Goal: Task Accomplishment & Management: Manage account settings

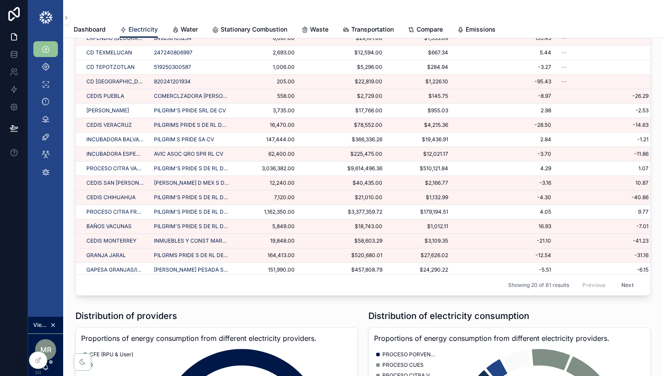
scroll to position [591, 0]
click at [39, 344] on icon at bounding box center [38, 341] width 7 height 7
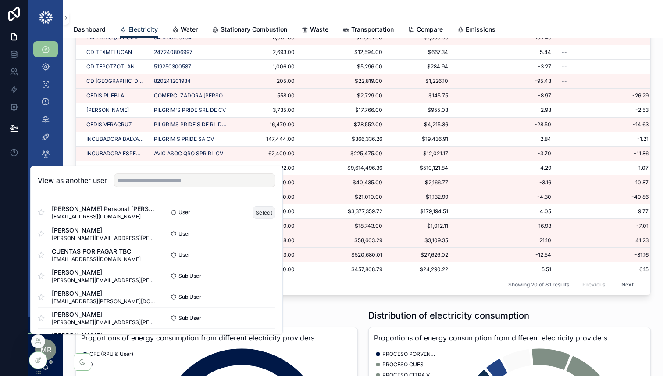
click at [262, 210] on button "Select" at bounding box center [264, 212] width 23 height 13
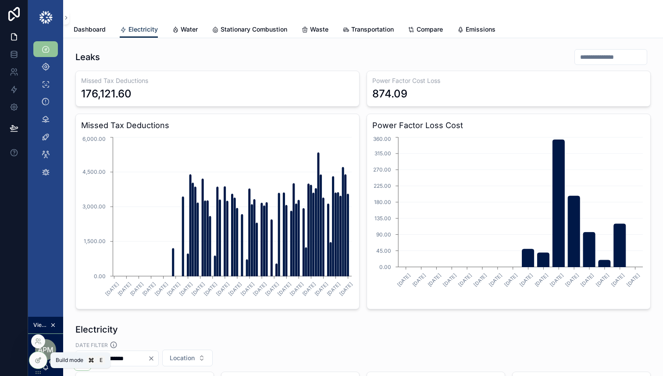
click at [37, 361] on icon at bounding box center [38, 360] width 7 height 7
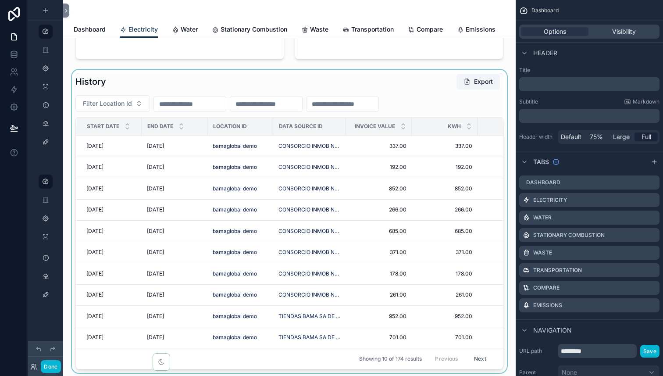
scroll to position [1325, 0]
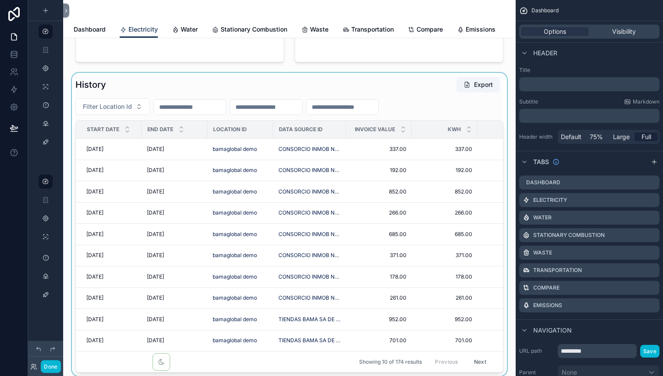
click at [235, 85] on div "scrollable content" at bounding box center [289, 224] width 439 height 303
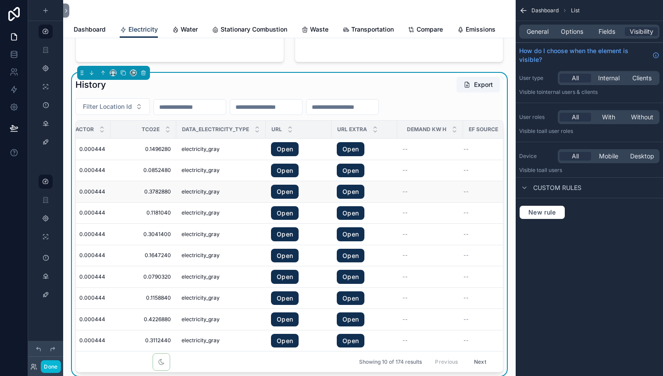
scroll to position [0, 1168]
click at [580, 27] on span "Options" at bounding box center [572, 31] width 22 height 9
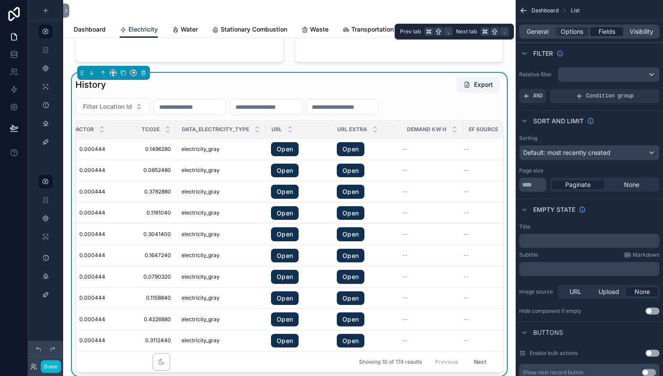
click at [606, 32] on span "Fields" at bounding box center [607, 31] width 17 height 9
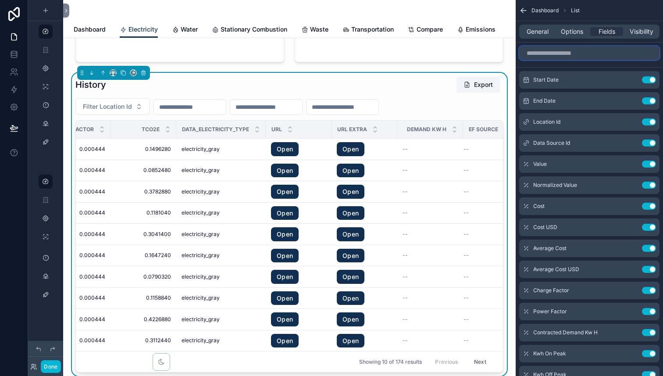
click at [577, 55] on input "scrollable content" at bounding box center [589, 53] width 140 height 14
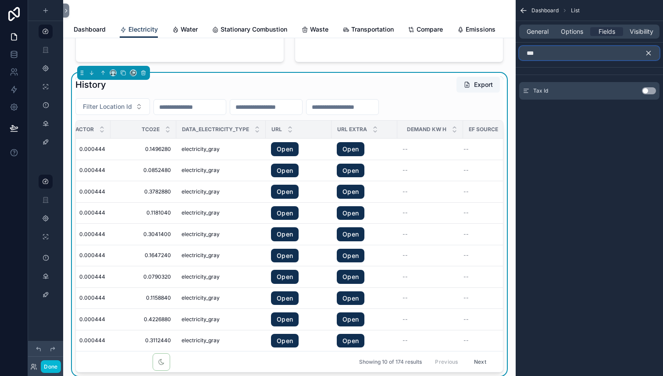
type input "***"
click at [650, 88] on button "Use setting" at bounding box center [649, 90] width 14 height 7
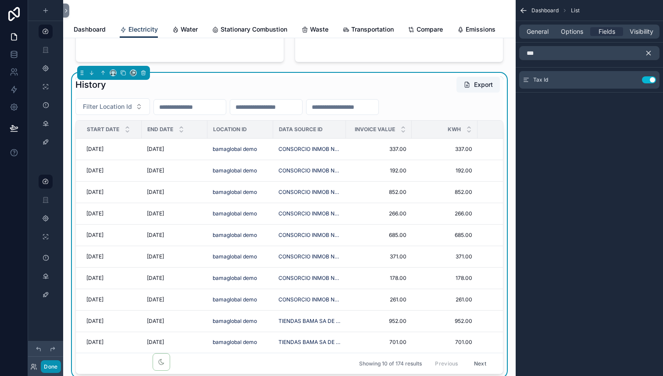
click at [51, 368] on button "Done" at bounding box center [51, 366] width 20 height 13
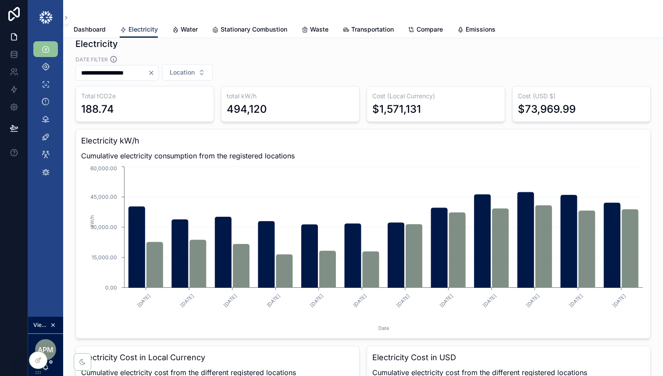
scroll to position [183, 0]
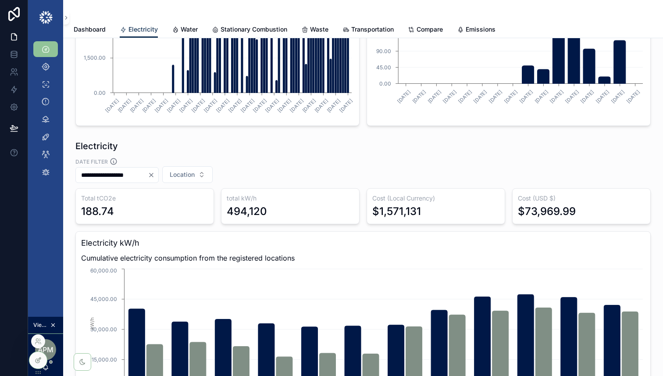
click at [40, 358] on icon at bounding box center [39, 359] width 4 height 4
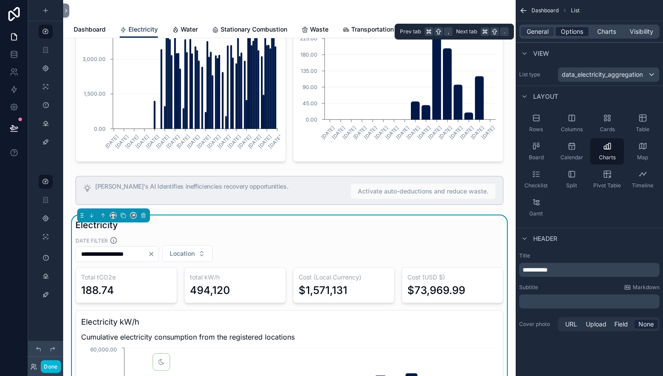
click at [573, 28] on span "Options" at bounding box center [572, 31] width 22 height 9
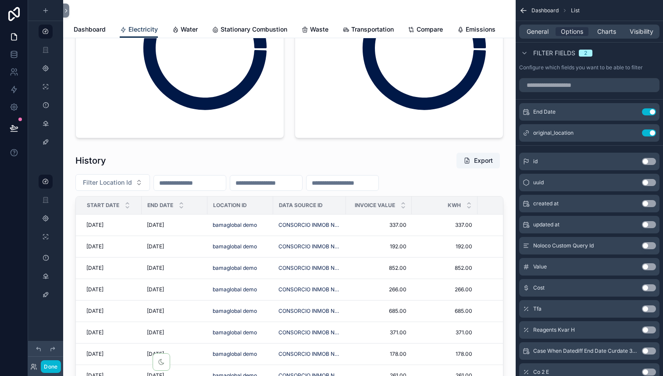
scroll to position [1255, 0]
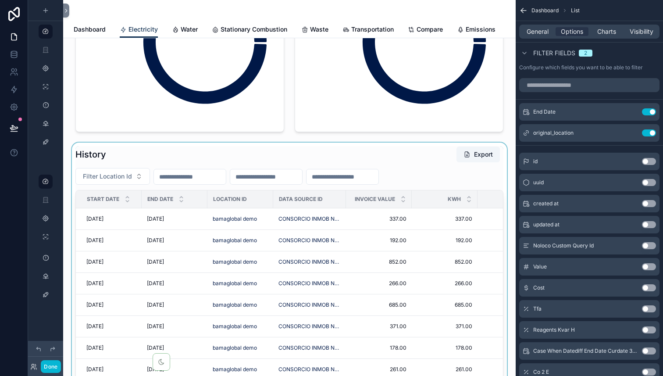
click at [204, 158] on div "scrollable content" at bounding box center [289, 295] width 439 height 305
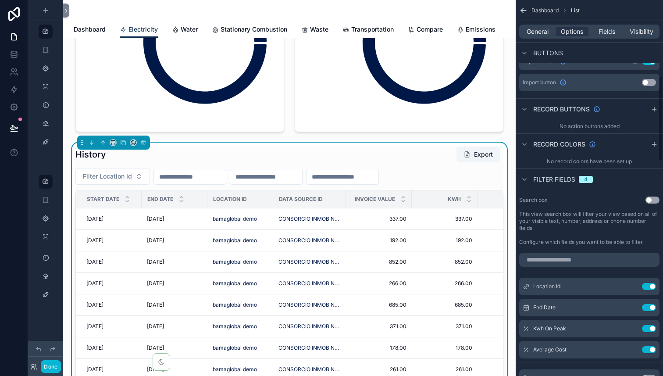
scroll to position [334, 0]
click at [631, 306] on icon "scrollable content" at bounding box center [633, 305] width 4 height 4
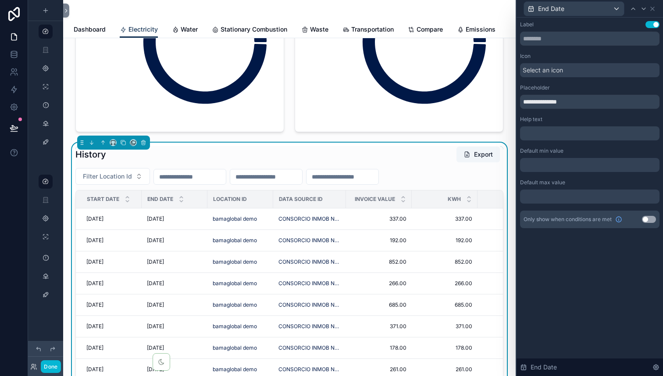
click at [182, 175] on input "scrollable content" at bounding box center [190, 177] width 72 height 12
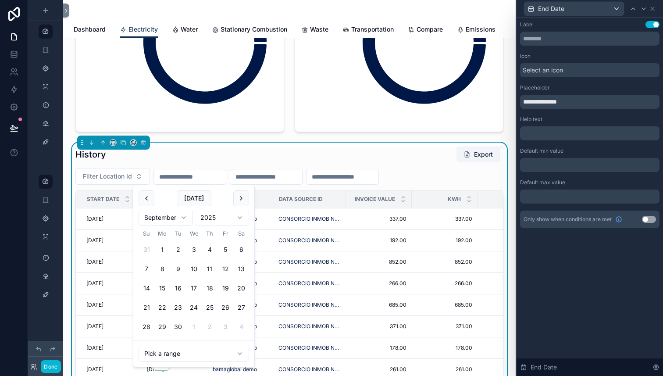
click at [163, 250] on button "1" at bounding box center [162, 250] width 16 height 16
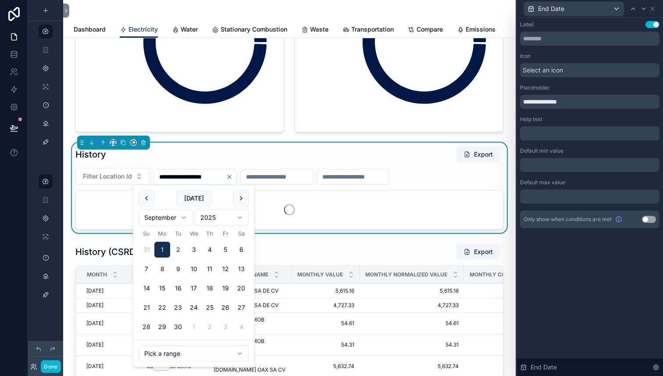
click at [244, 269] on button "13" at bounding box center [241, 269] width 16 height 16
type input "**********"
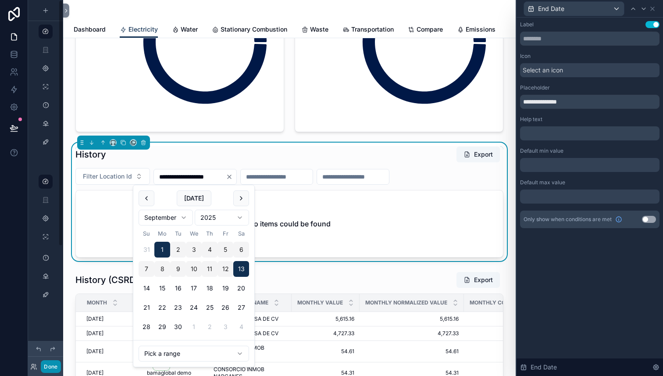
click at [50, 365] on button "Done" at bounding box center [51, 366] width 20 height 13
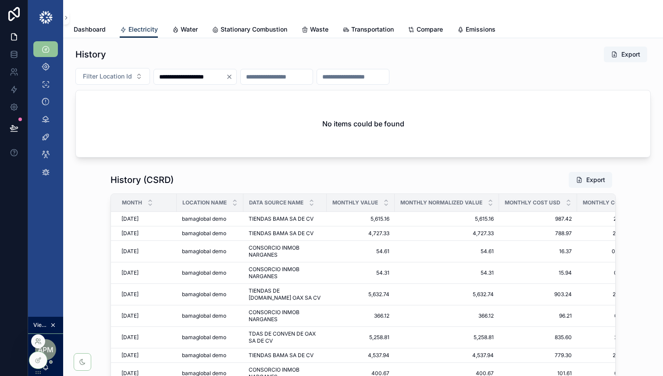
click at [37, 341] on icon at bounding box center [37, 340] width 2 height 2
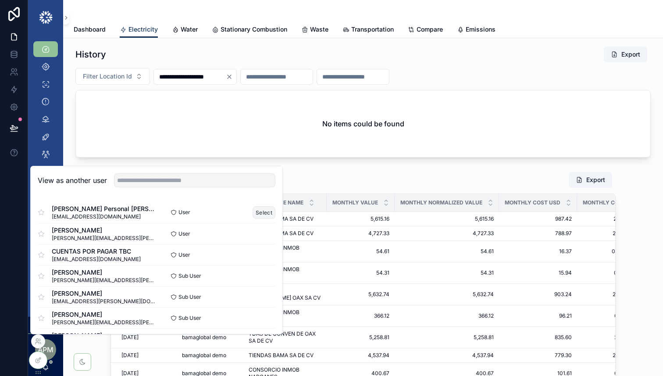
click at [266, 211] on button "Select" at bounding box center [264, 212] width 23 height 13
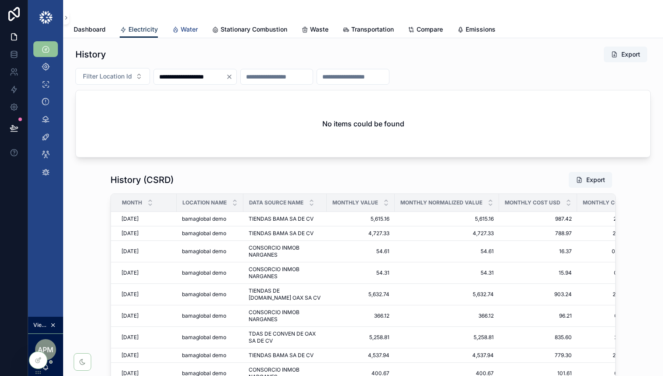
click at [185, 29] on span "Water" at bounding box center [189, 29] width 17 height 9
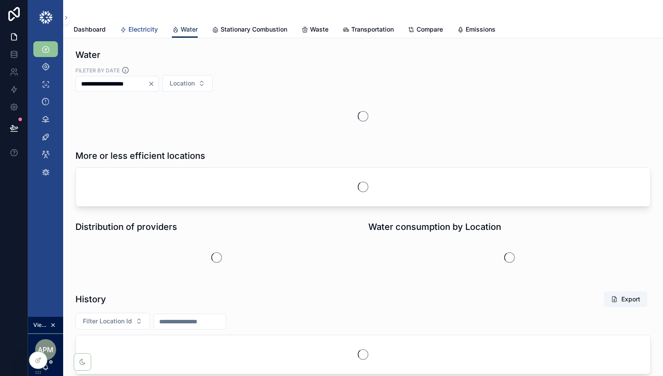
click at [141, 32] on span "Electricity" at bounding box center [143, 29] width 29 height 9
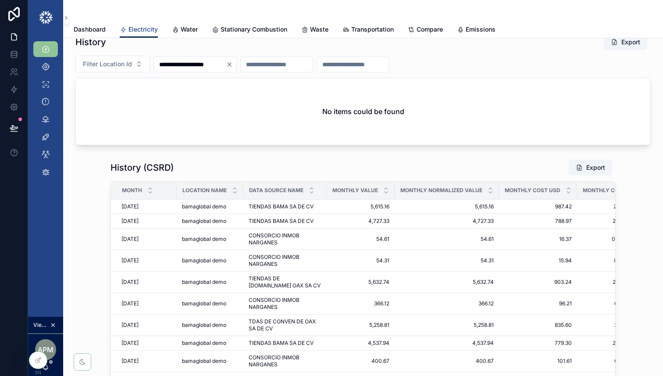
scroll to position [1157, 0]
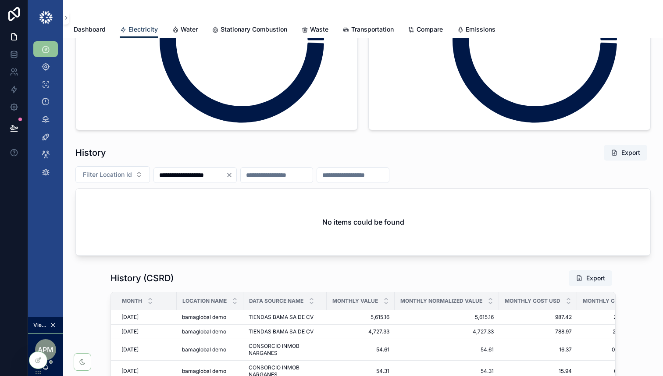
click at [233, 175] on icon "Clear" at bounding box center [229, 174] width 7 height 7
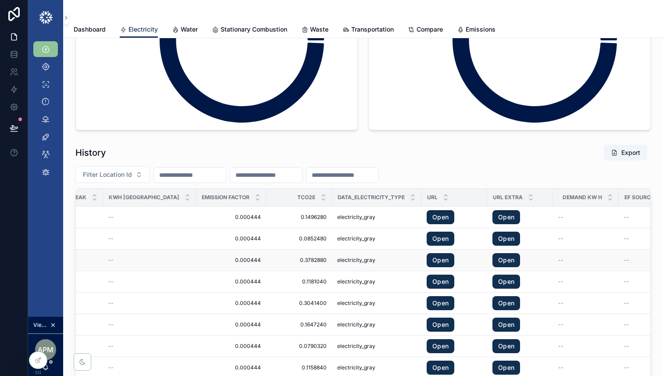
scroll to position [0, 1019]
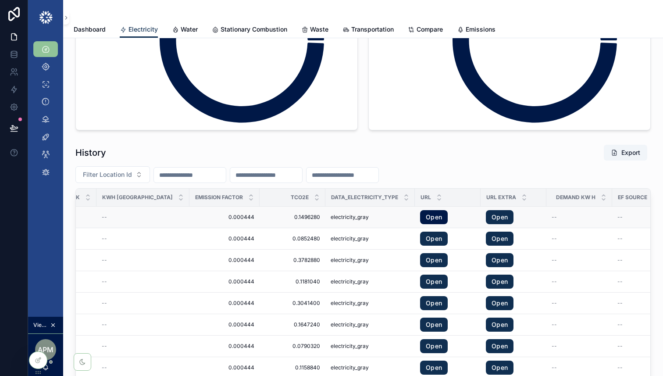
click at [420, 215] on link "Open" at bounding box center [434, 217] width 28 height 14
click at [420, 238] on link "Open" at bounding box center [434, 239] width 28 height 14
click at [420, 257] on link "Open" at bounding box center [434, 260] width 28 height 14
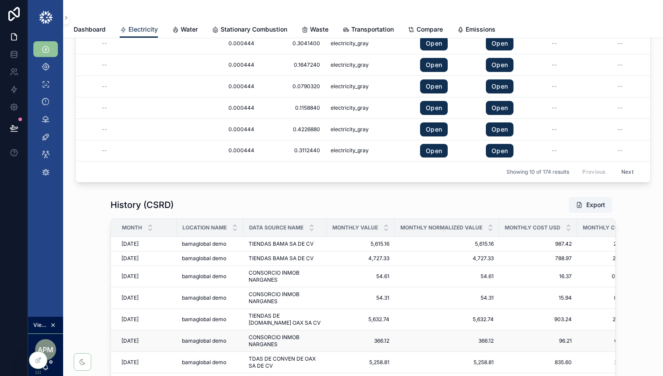
scroll to position [1348, 0]
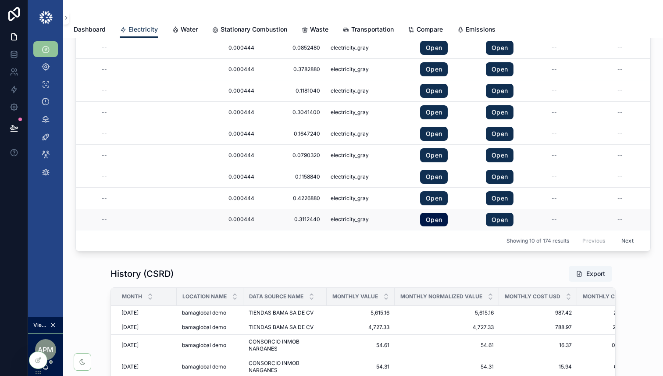
click at [420, 220] on link "Open" at bounding box center [434, 220] width 28 height 14
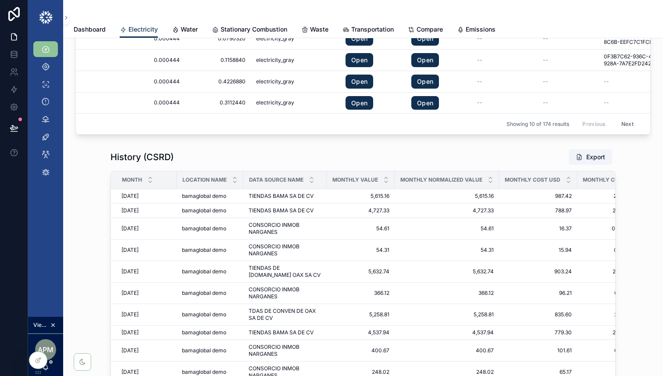
scroll to position [1348, 0]
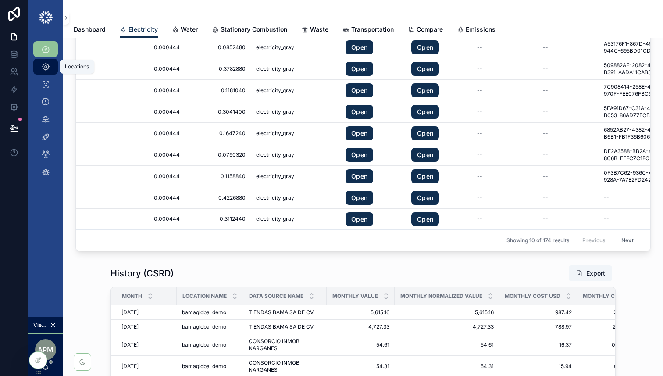
click at [45, 64] on icon "scrollable content" at bounding box center [45, 66] width 9 height 9
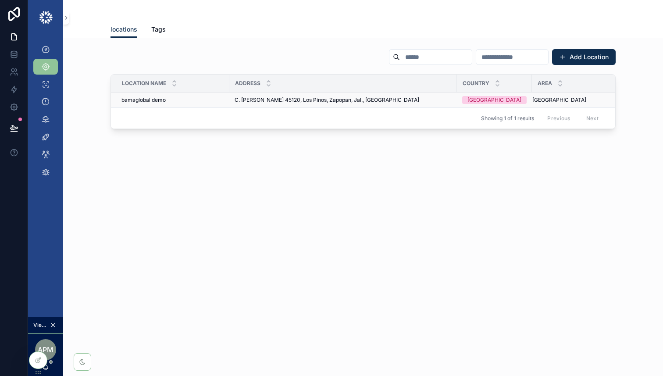
click at [167, 98] on div "bamaglobal demo bamaglobal demo" at bounding box center [172, 99] width 103 height 7
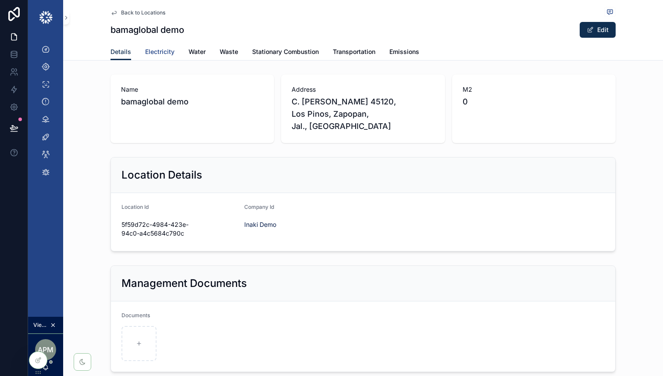
click at [161, 54] on span "Electricity" at bounding box center [159, 51] width 29 height 9
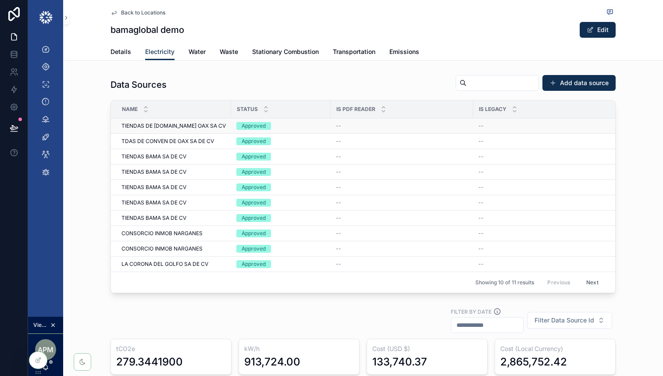
click at [194, 125] on span "TIENDAS DE [DOMAIN_NAME] OAX SA CV" at bounding box center [173, 125] width 104 height 7
click at [181, 143] on span "TDAS DE CONVEN DE OAX SA DE CV" at bounding box center [167, 141] width 93 height 7
click at [180, 170] on span "TIENDAS BAMA SA DE CV" at bounding box center [153, 171] width 65 height 7
click at [167, 184] on span "TIENDAS BAMA SA DE CV" at bounding box center [153, 187] width 65 height 7
click at [198, 206] on div "TIENDAS BAMA SA DE CV TIENDAS BAMA SA DE CV" at bounding box center [173, 202] width 104 height 7
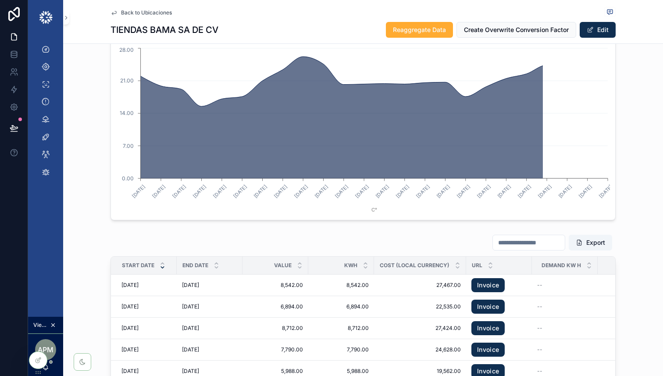
scroll to position [964, 0]
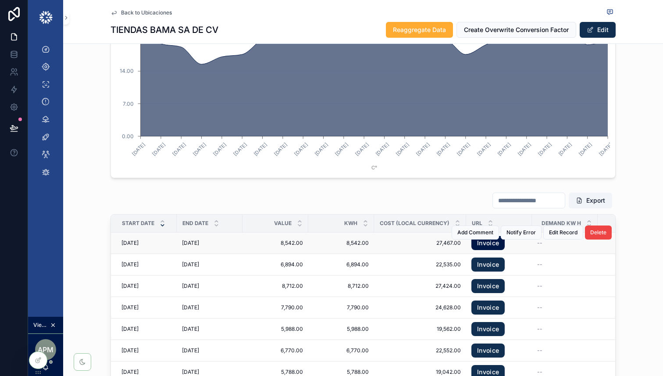
click at [482, 246] on link "Invoice" at bounding box center [487, 243] width 33 height 14
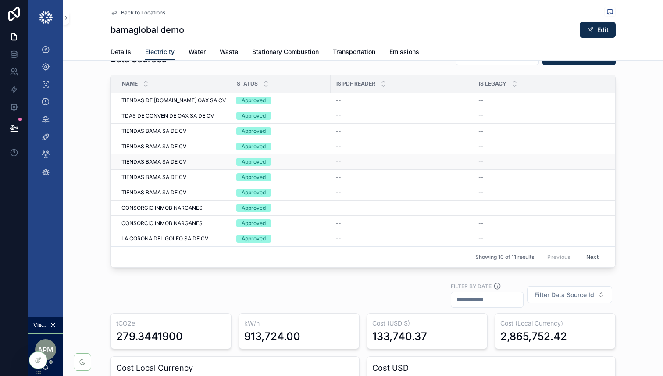
scroll to position [25, 0]
click at [196, 209] on span "CONSORCIO INMOB NARGANES" at bounding box center [161, 208] width 81 height 7
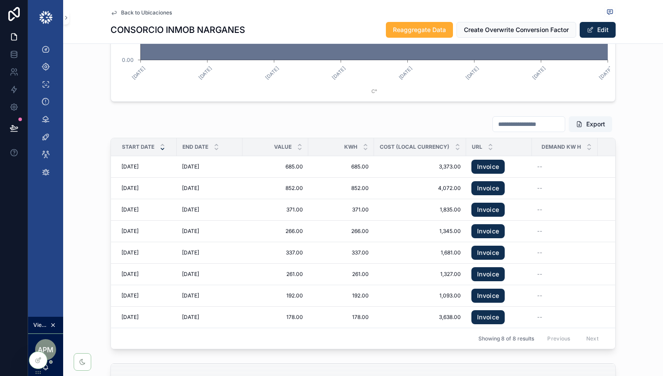
scroll to position [1042, 0]
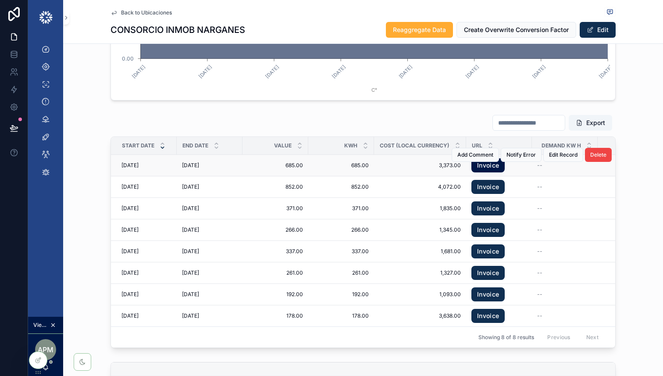
click at [495, 168] on link "Invoice" at bounding box center [487, 165] width 33 height 14
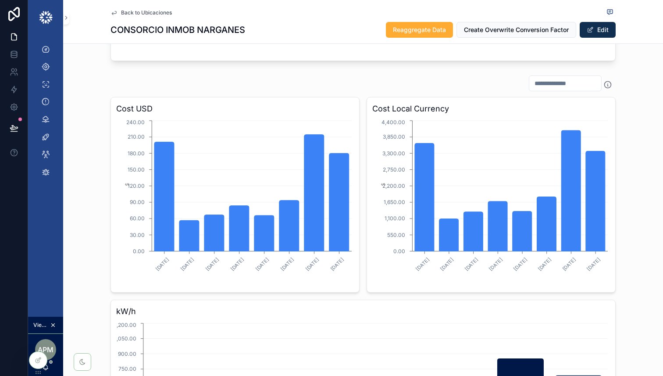
scroll to position [0, 0]
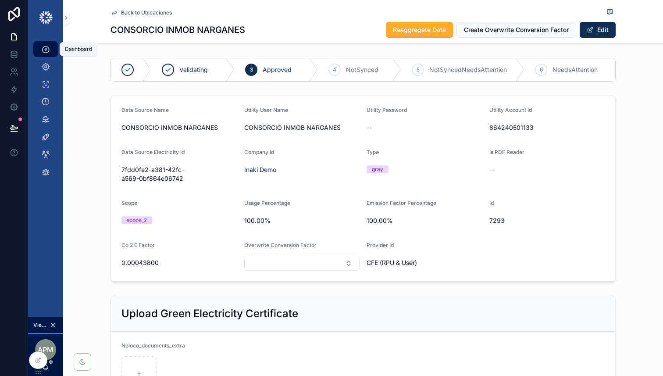
click at [44, 50] on icon "scrollable content" at bounding box center [45, 49] width 9 height 9
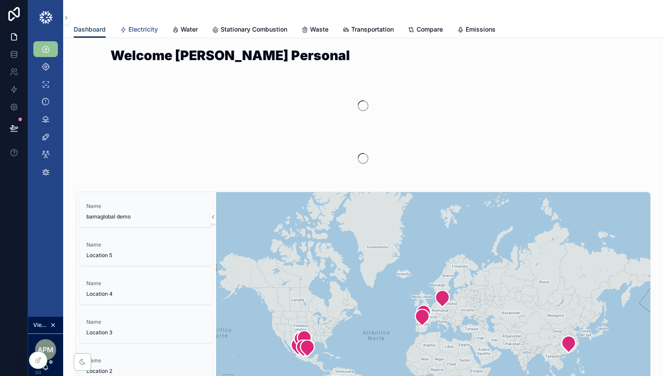
click at [148, 26] on span "Electricity" at bounding box center [143, 29] width 29 height 9
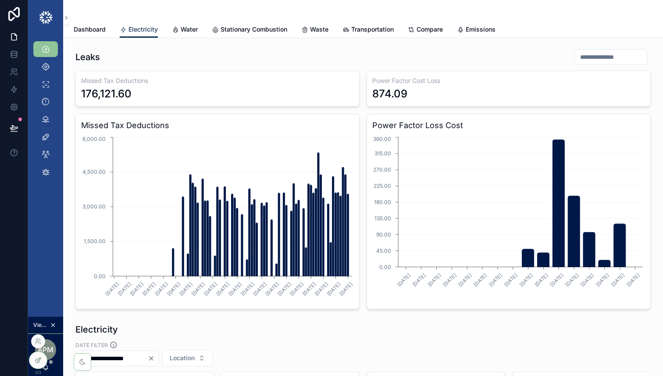
click at [40, 354] on div at bounding box center [38, 360] width 18 height 17
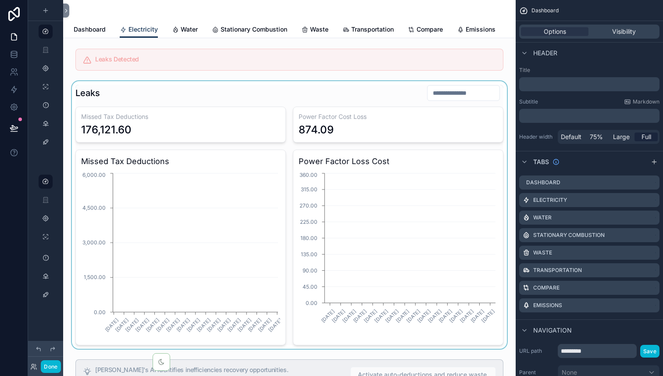
click at [179, 93] on div "scrollable content" at bounding box center [289, 215] width 439 height 268
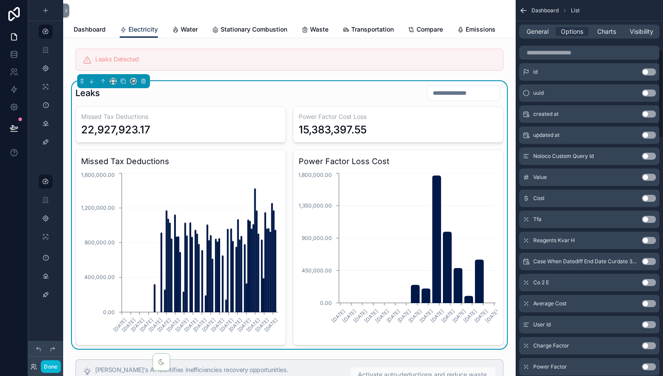
scroll to position [114, 0]
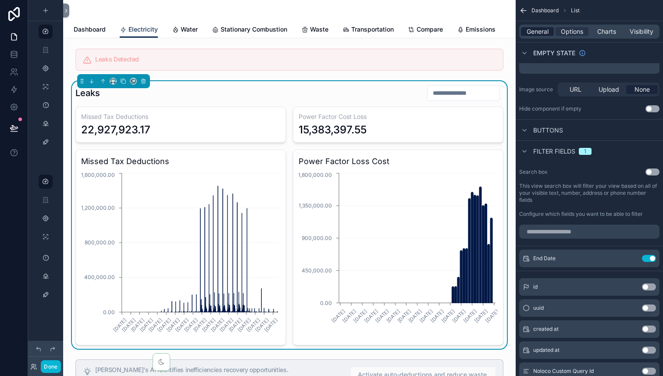
click at [541, 31] on span "General" at bounding box center [538, 31] width 22 height 9
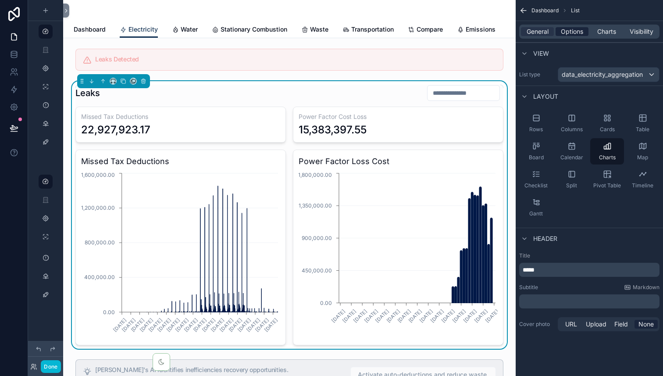
click at [575, 29] on span "Options" at bounding box center [572, 31] width 22 height 9
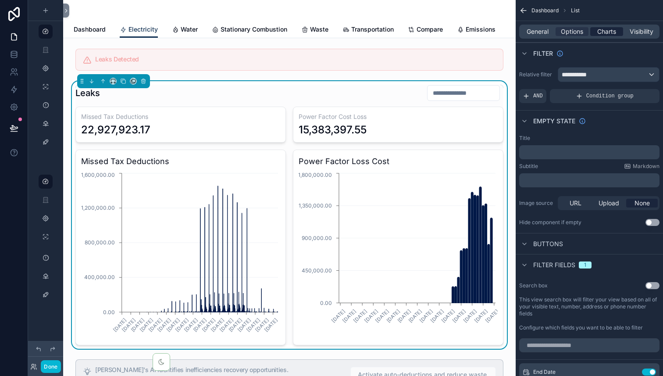
click at [611, 29] on span "Charts" at bounding box center [606, 31] width 19 height 9
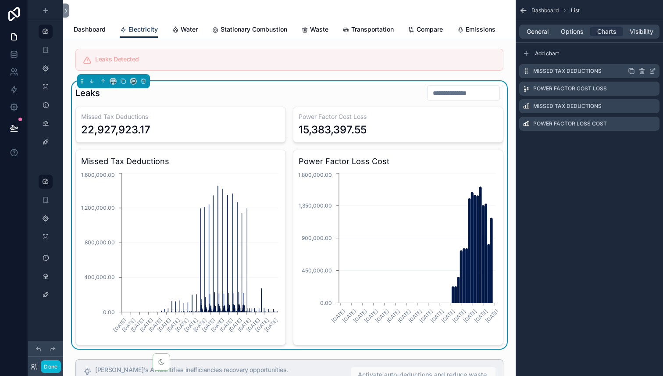
click at [653, 70] on icon "scrollable content" at bounding box center [652, 71] width 7 height 7
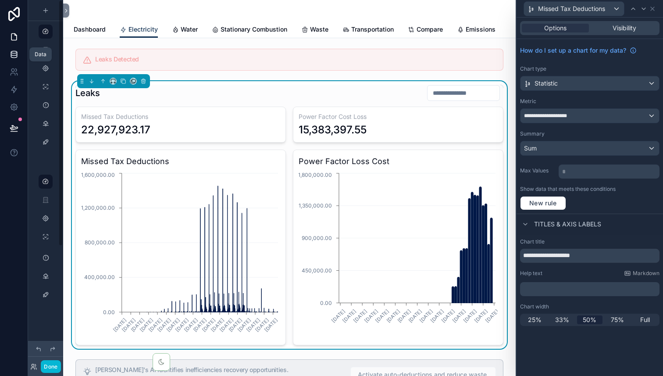
click at [12, 54] on icon at bounding box center [14, 54] width 9 height 9
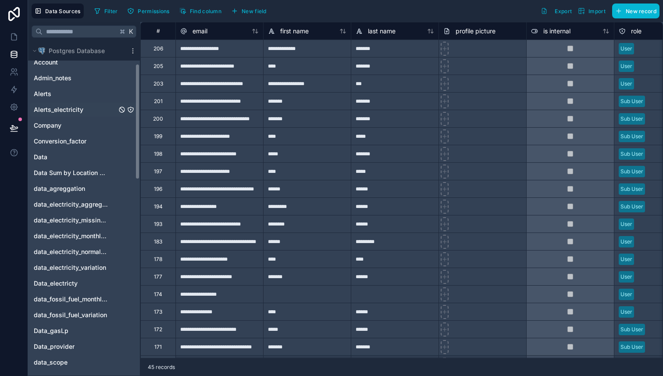
scroll to position [66, 0]
click at [113, 203] on icon "data_electricity_aggregation" at bounding box center [113, 203] width 7 height 7
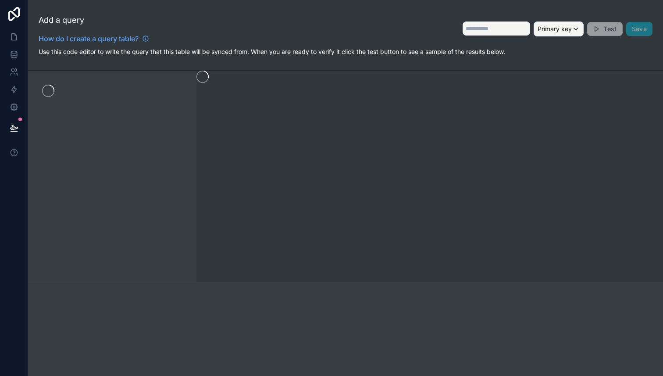
type input "**********"
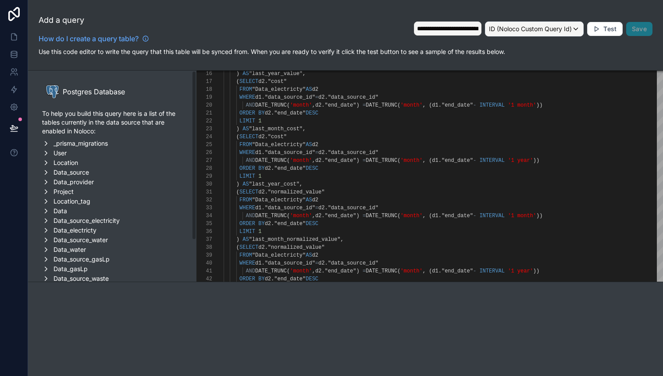
scroll to position [186, 0]
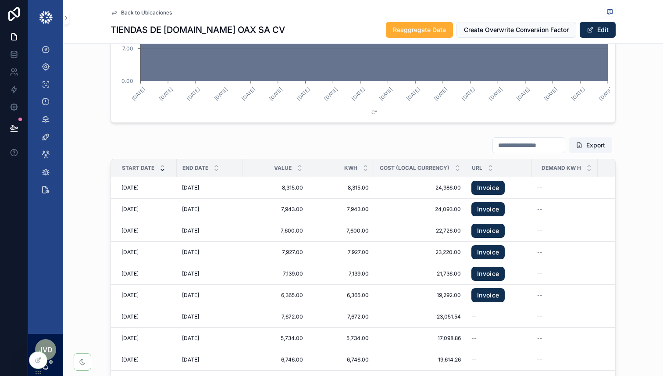
scroll to position [1295, 0]
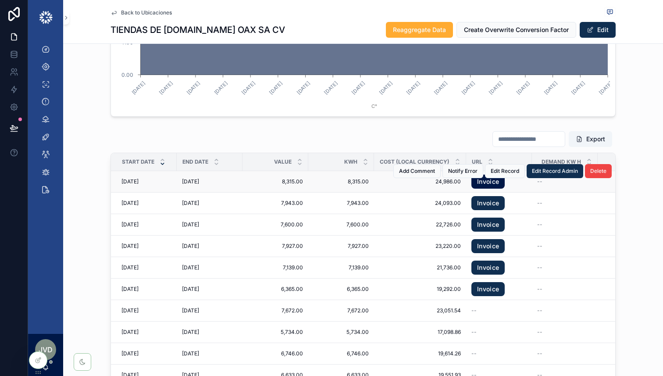
click at [491, 175] on link "Invoice" at bounding box center [487, 182] width 33 height 14
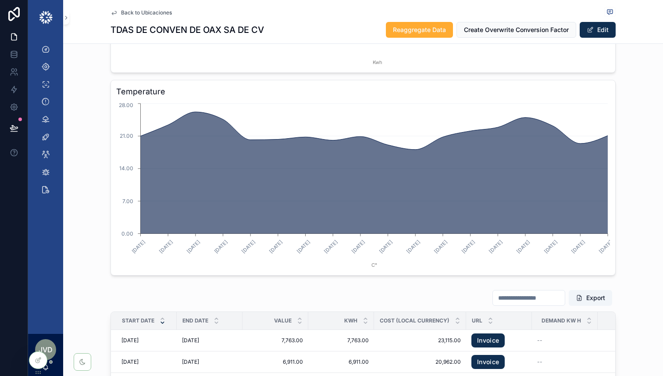
scroll to position [1298, 0]
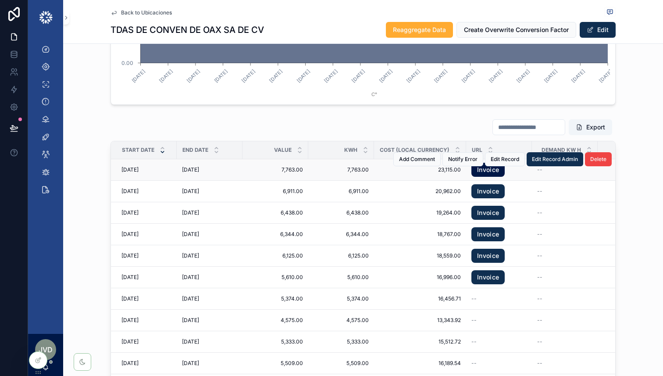
click at [482, 171] on link "Invoice" at bounding box center [487, 170] width 33 height 14
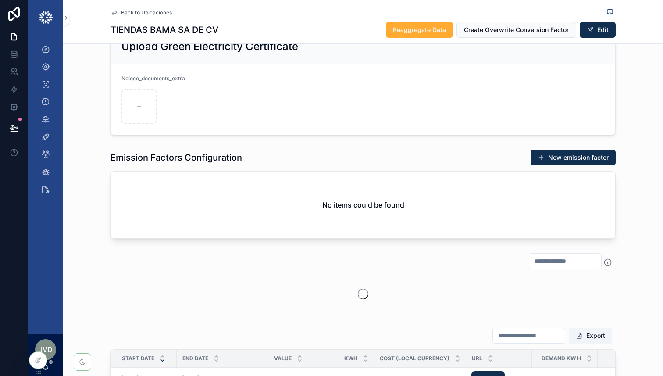
scroll to position [788, 0]
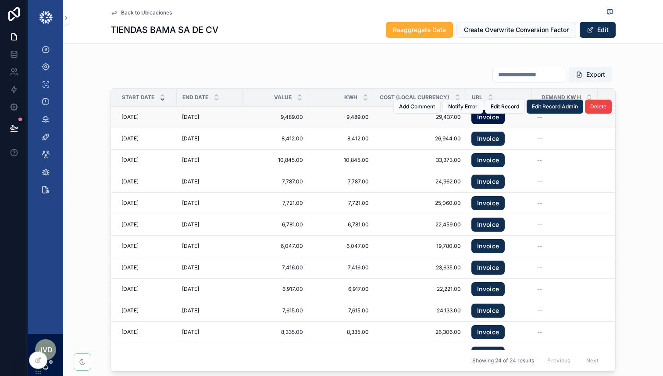
click at [496, 119] on link "Invoice" at bounding box center [487, 117] width 33 height 14
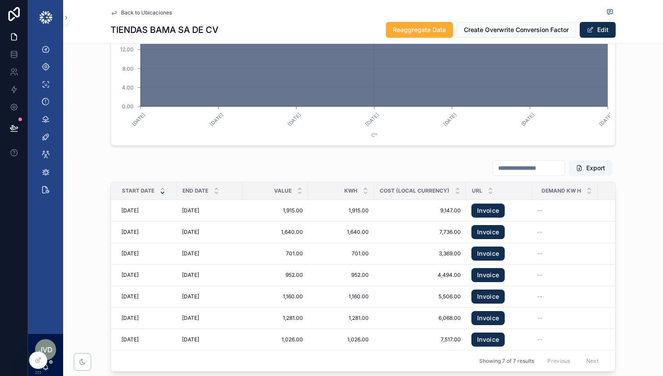
scroll to position [1301, 0]
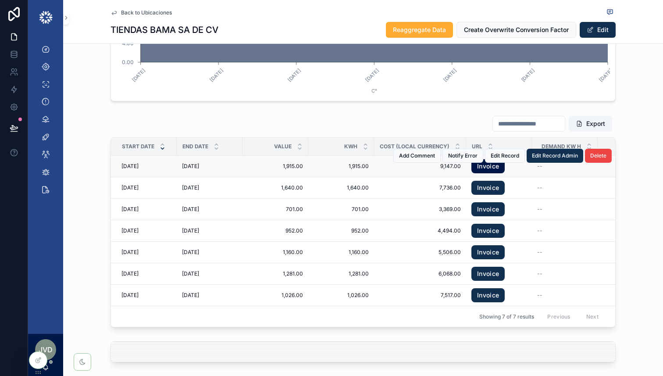
click at [478, 168] on link "Invoice" at bounding box center [487, 166] width 33 height 14
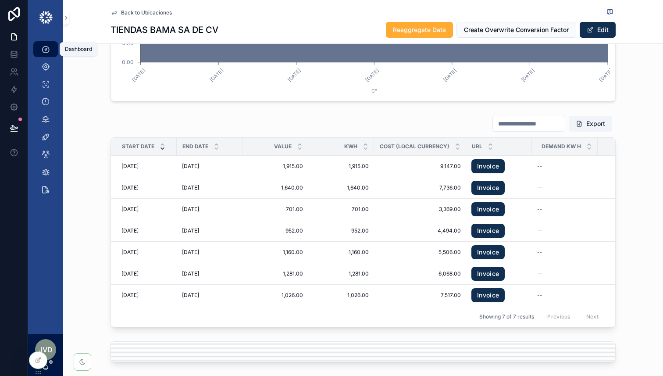
click at [45, 49] on icon "scrollable content" at bounding box center [45, 49] width 9 height 9
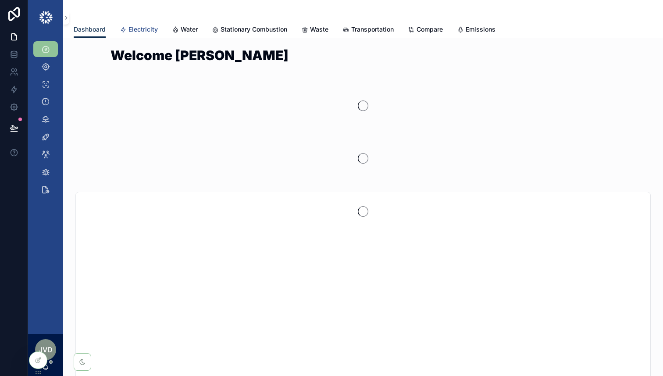
click at [146, 28] on span "Electricity" at bounding box center [143, 29] width 29 height 9
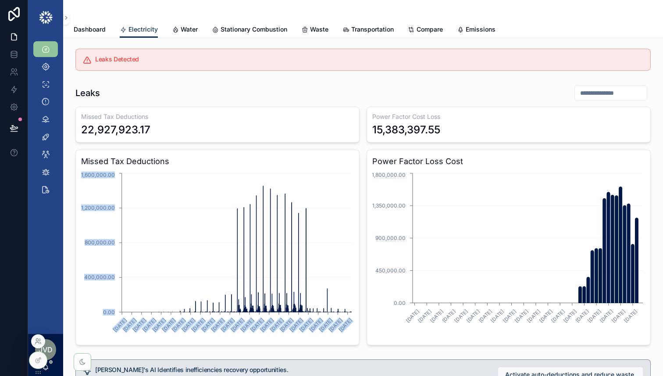
click at [38, 340] on icon at bounding box center [37, 340] width 2 height 2
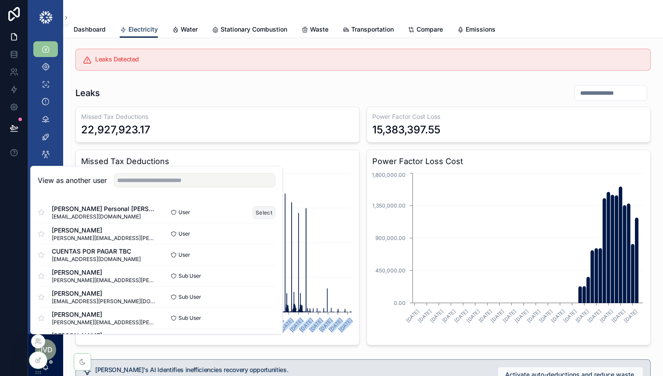
click at [266, 209] on button "Select" at bounding box center [264, 212] width 23 height 13
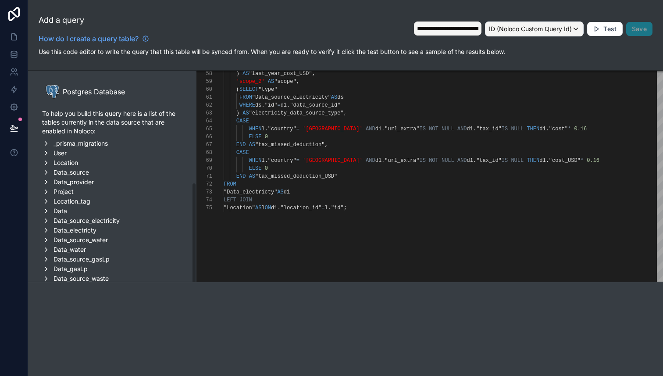
scroll to position [79, 0]
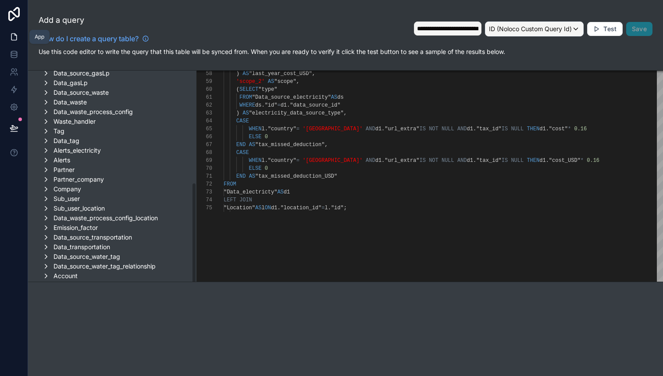
click at [15, 37] on icon at bounding box center [14, 36] width 9 height 9
click at [14, 37] on icon at bounding box center [14, 36] width 9 height 9
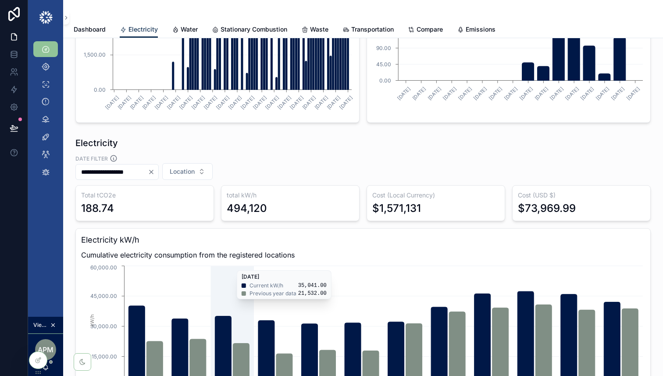
scroll to position [190, 0]
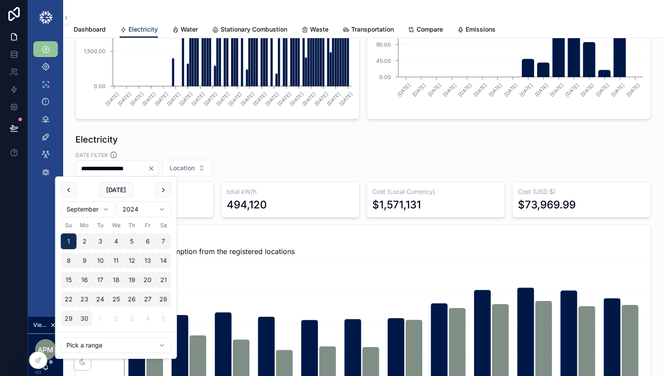
click at [120, 167] on input "**********" at bounding box center [112, 168] width 72 height 12
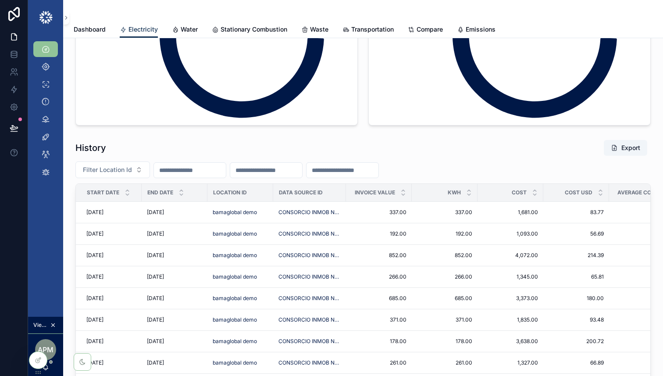
scroll to position [1165, 0]
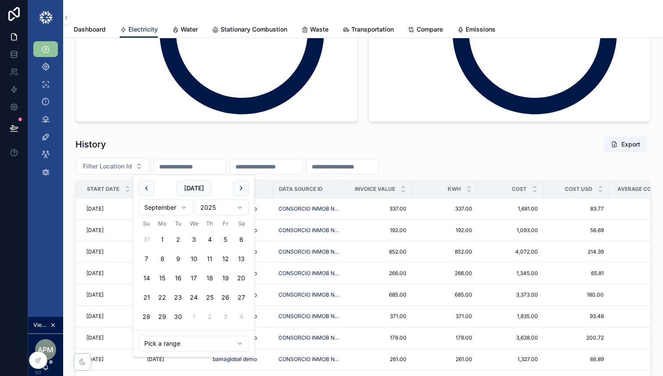
click at [187, 167] on input "scrollable content" at bounding box center [190, 167] width 72 height 12
paste input "**********"
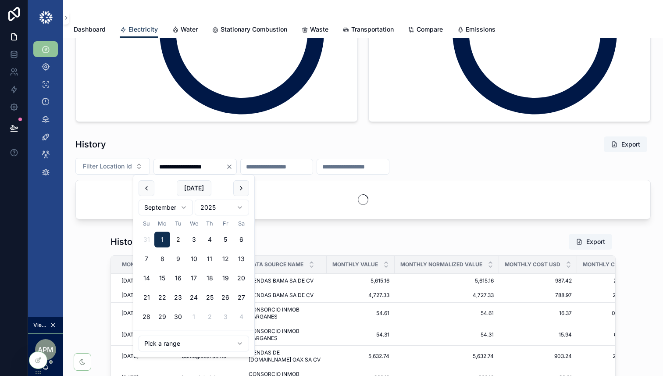
click at [265, 138] on div "History Export" at bounding box center [362, 144] width 575 height 17
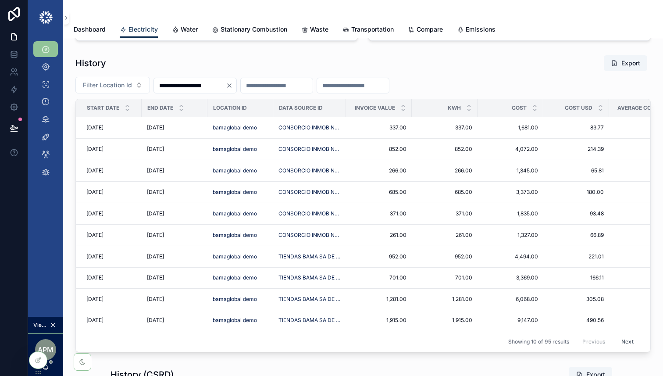
scroll to position [1247, 0]
click at [162, 85] on input "**********" at bounding box center [190, 85] width 72 height 12
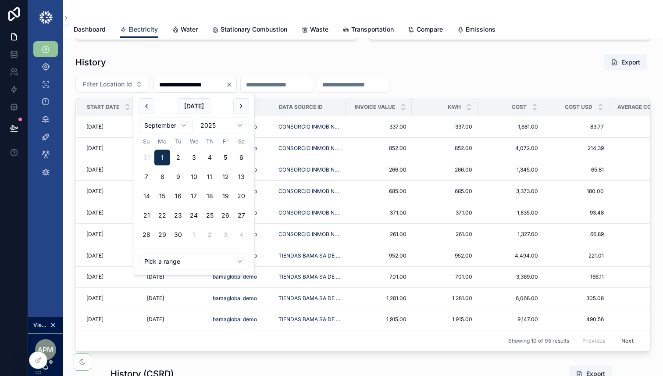
type input "**********"
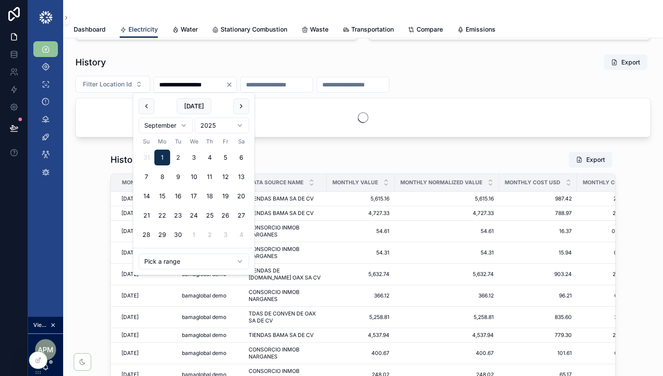
click at [239, 64] on div "History Export" at bounding box center [362, 62] width 575 height 17
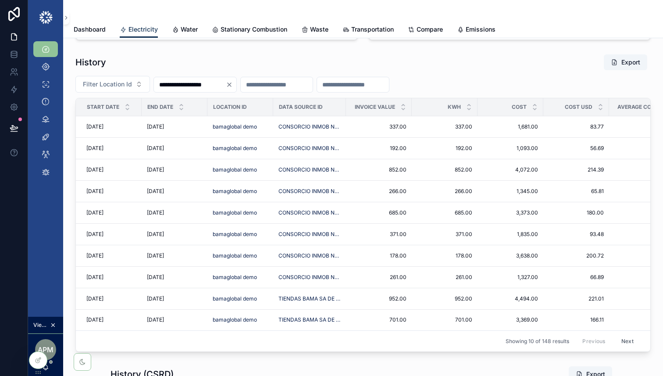
click at [183, 85] on input "**********" at bounding box center [190, 85] width 72 height 12
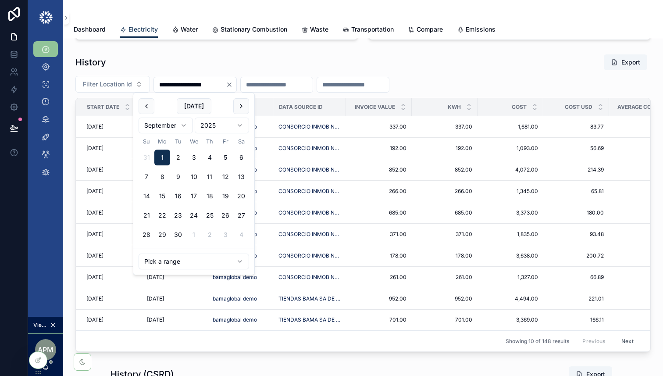
click at [183, 85] on input "**********" at bounding box center [190, 85] width 72 height 12
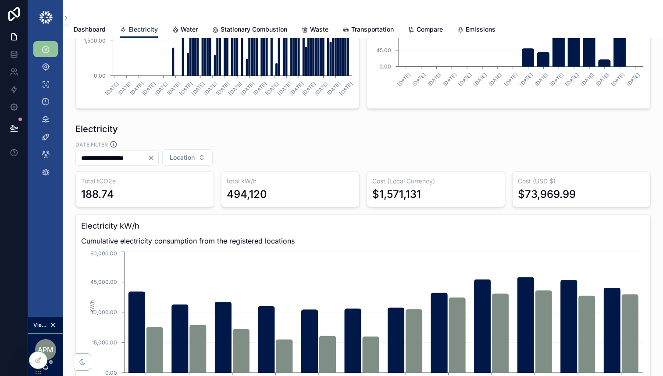
scroll to position [199, 0]
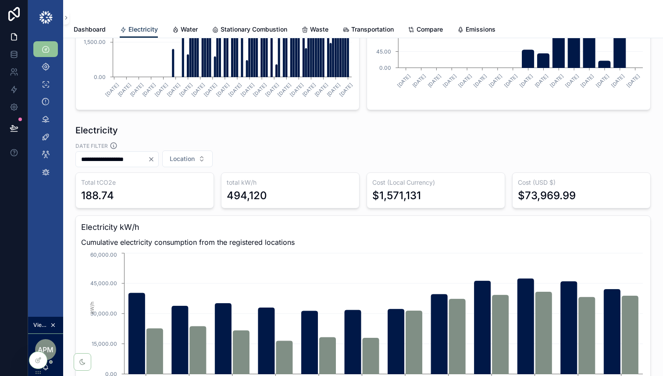
click at [107, 161] on input "**********" at bounding box center [112, 159] width 72 height 12
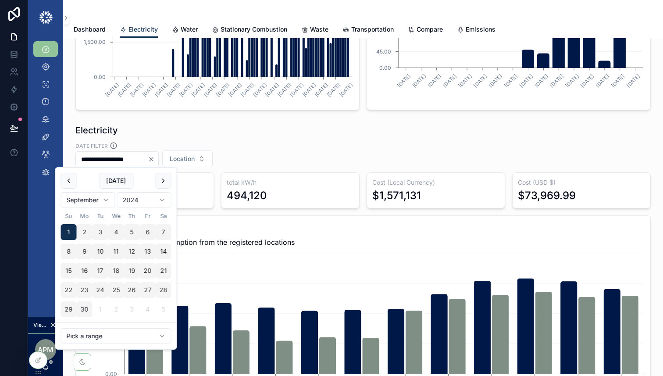
click at [107, 161] on input "**********" at bounding box center [112, 159] width 72 height 12
paste input "scrollable content"
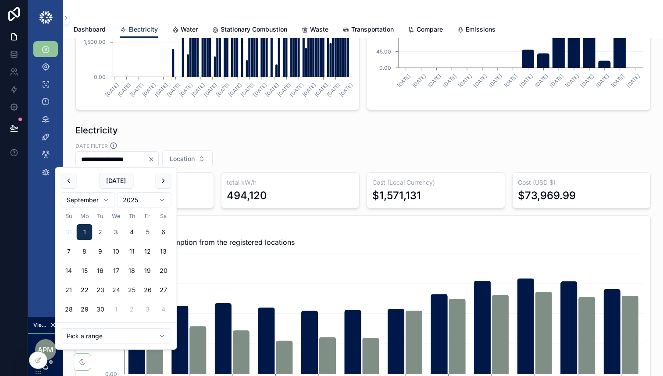
type input "**********"
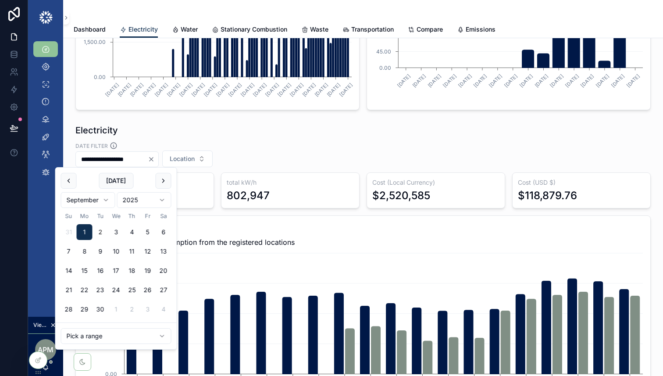
click at [276, 125] on div "Electricity" at bounding box center [362, 130] width 575 height 12
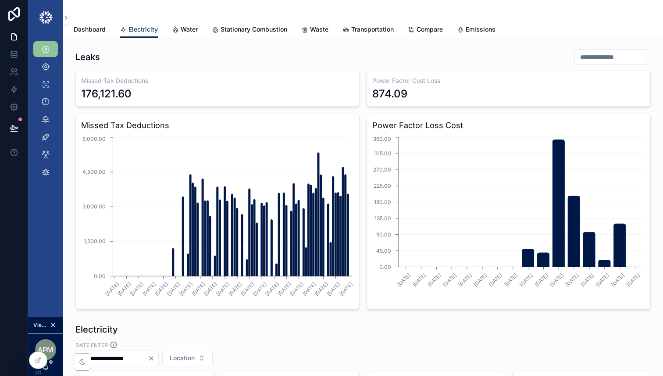
click at [593, 61] on input "scrollable content" at bounding box center [611, 57] width 72 height 12
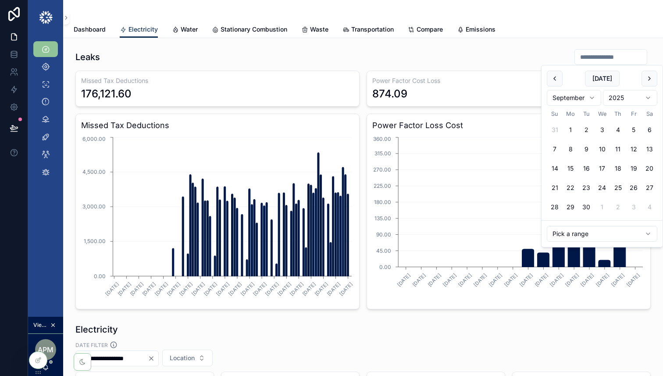
paste input "**********"
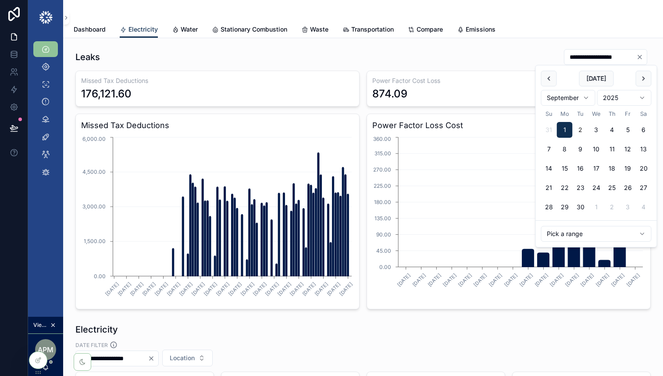
type input "**********"
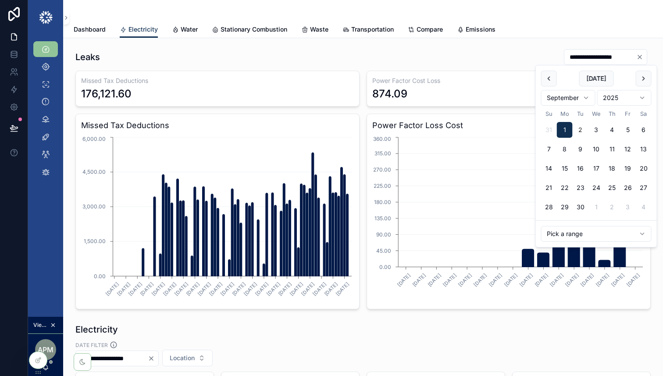
click at [471, 57] on div "**********" at bounding box center [362, 57] width 575 height 17
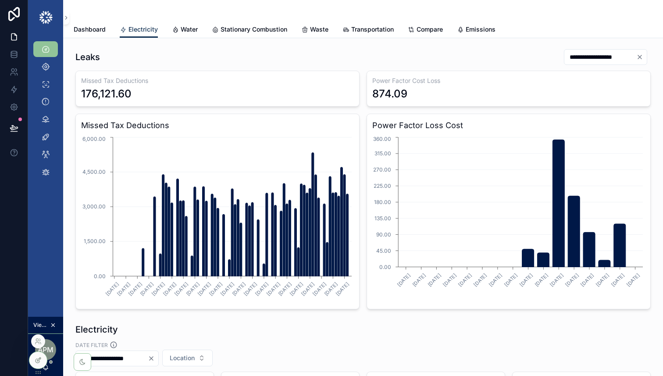
click at [40, 357] on icon at bounding box center [39, 359] width 4 height 4
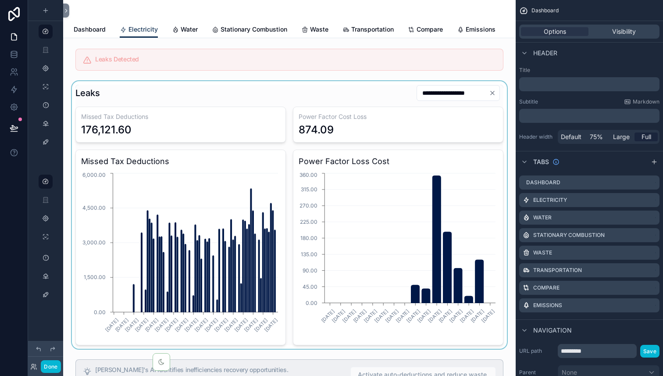
click at [265, 92] on div "scrollable content" at bounding box center [289, 215] width 439 height 268
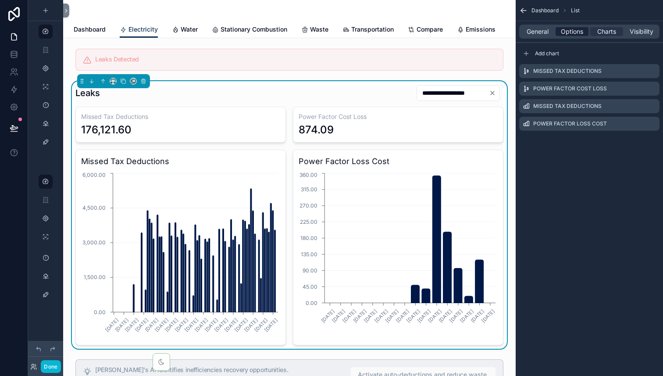
click at [569, 34] on span "Options" at bounding box center [572, 31] width 22 height 9
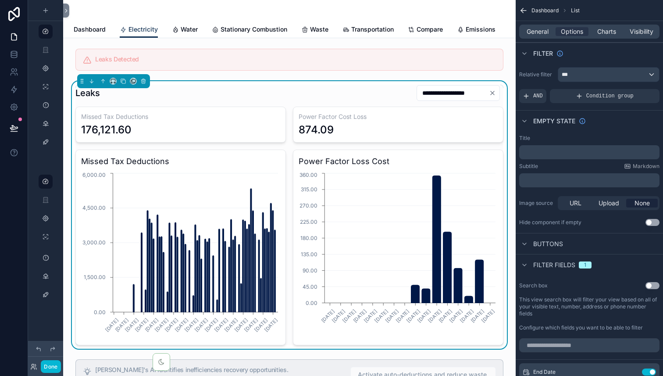
click at [605, 37] on div "General Options Charts Visibility" at bounding box center [589, 32] width 140 height 14
click at [607, 31] on span "Charts" at bounding box center [606, 31] width 19 height 9
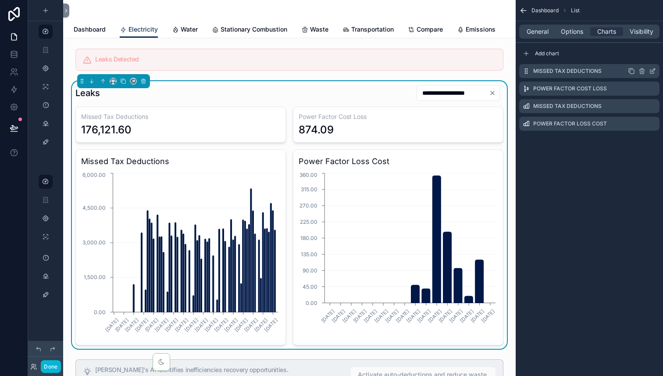
click at [654, 73] on icon "scrollable content" at bounding box center [652, 72] width 4 height 4
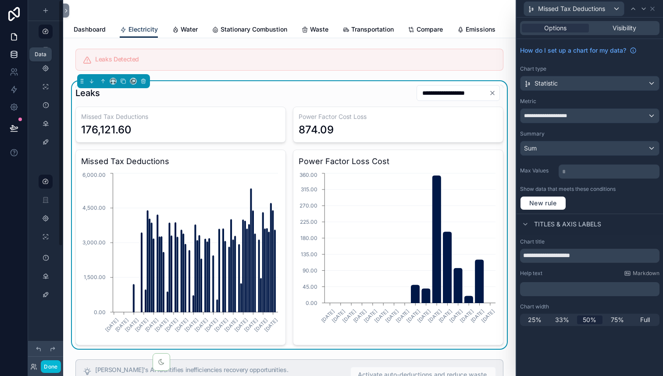
click at [15, 54] on icon at bounding box center [14, 54] width 9 height 9
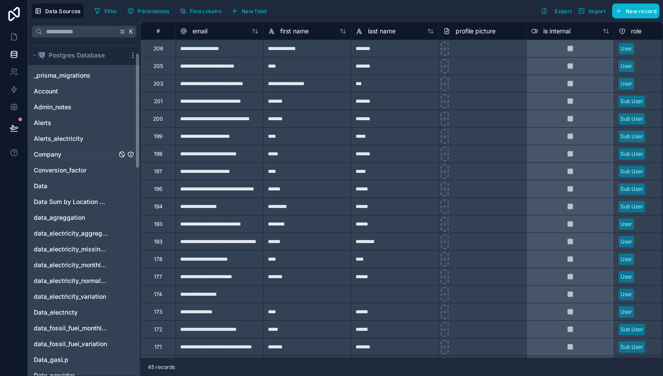
scroll to position [40, 0]
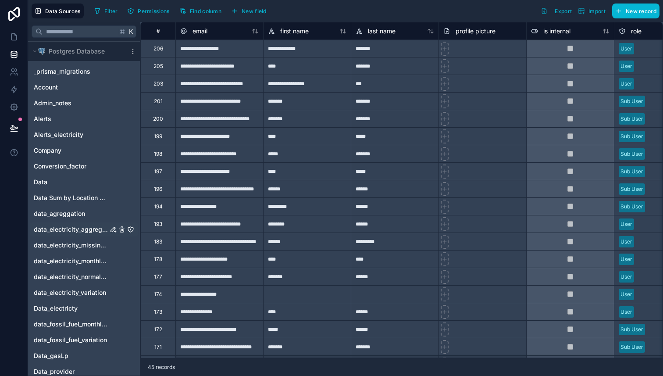
click at [110, 229] on icon "data_electricity_aggregation" at bounding box center [113, 229] width 7 height 7
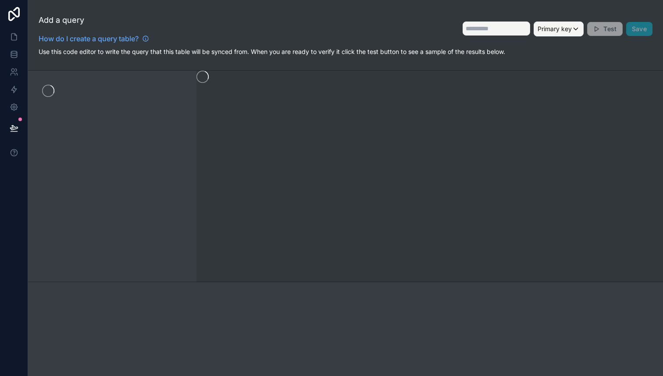
type input "**********"
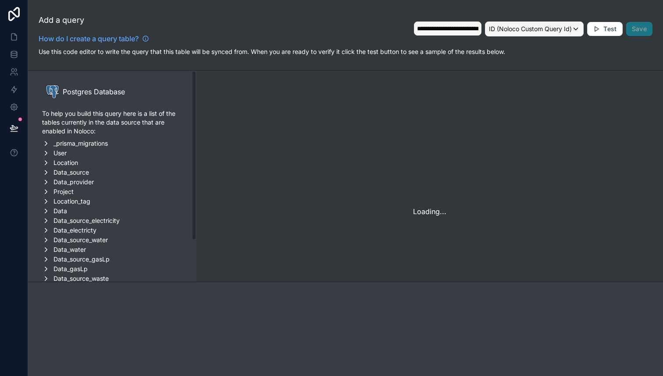
scroll to position [79, 0]
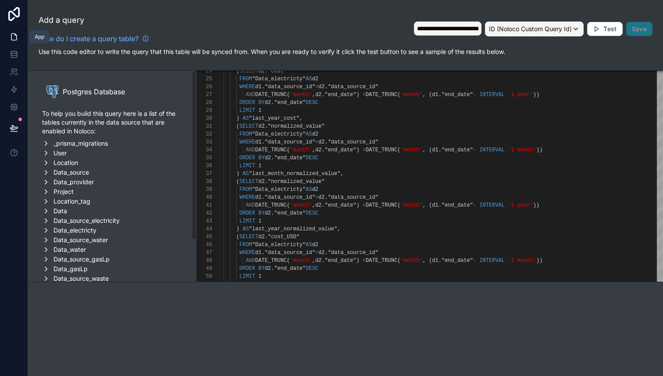
click at [13, 39] on icon at bounding box center [14, 36] width 9 height 9
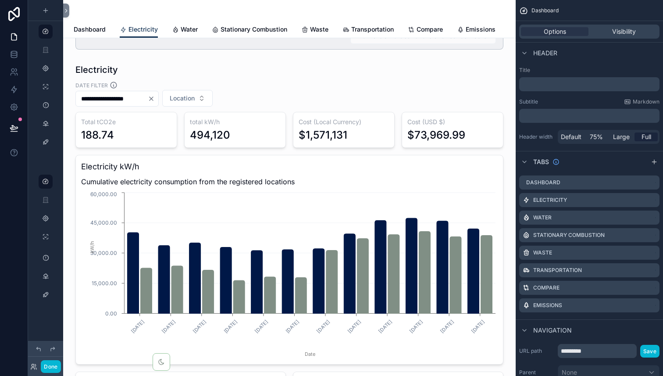
scroll to position [348, 0]
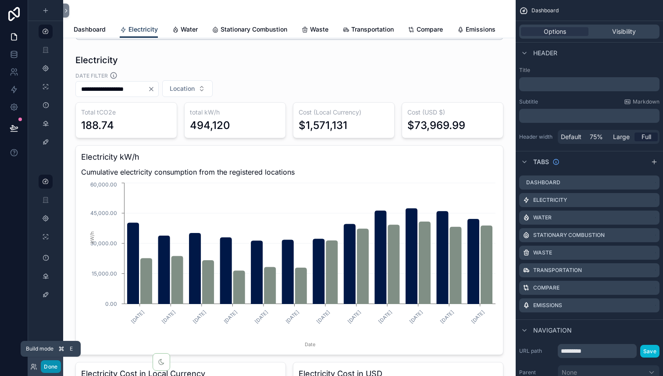
click at [53, 368] on button "Done" at bounding box center [51, 366] width 20 height 13
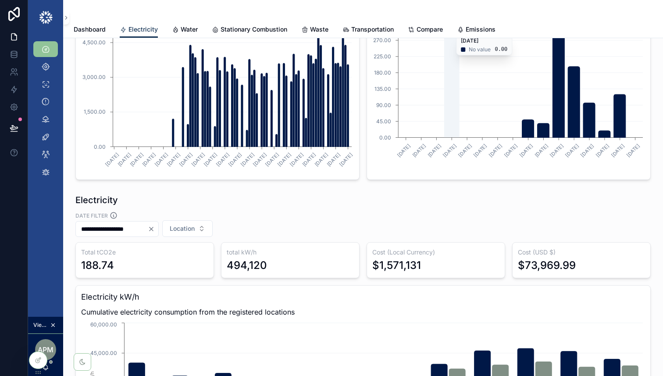
scroll to position [153, 0]
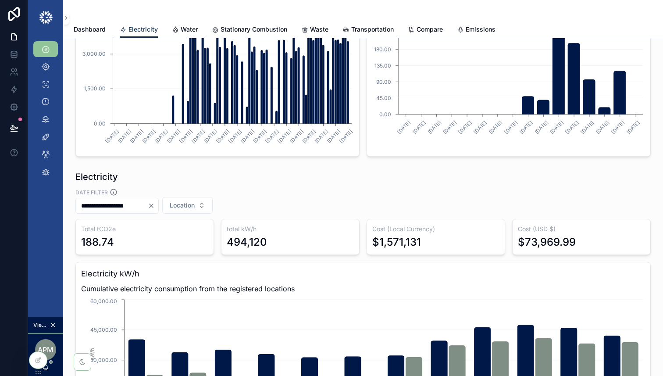
click at [153, 206] on icon "Clear" at bounding box center [152, 206] width 4 height 4
click at [306, 171] on div "Electricity" at bounding box center [362, 177] width 575 height 12
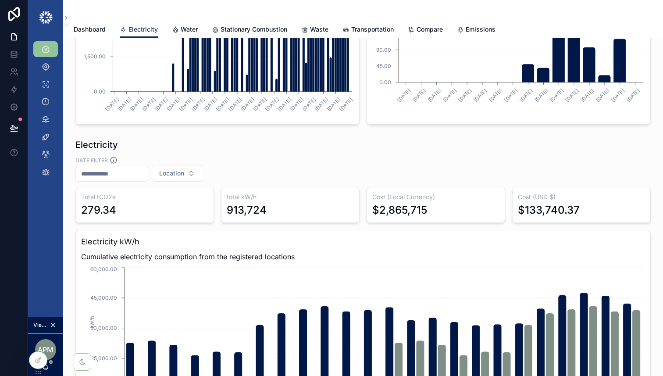
scroll to position [179, 0]
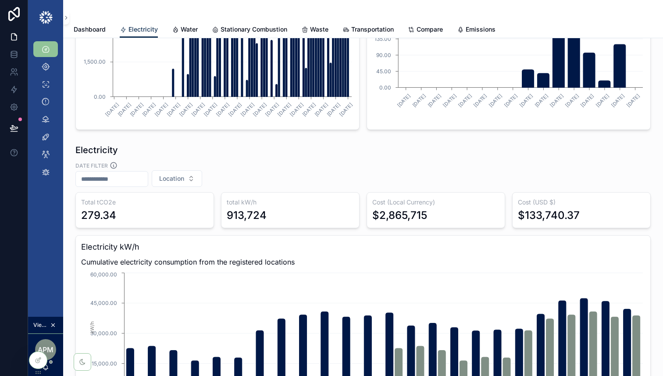
click at [121, 179] on input "scrollable content" at bounding box center [112, 179] width 72 height 12
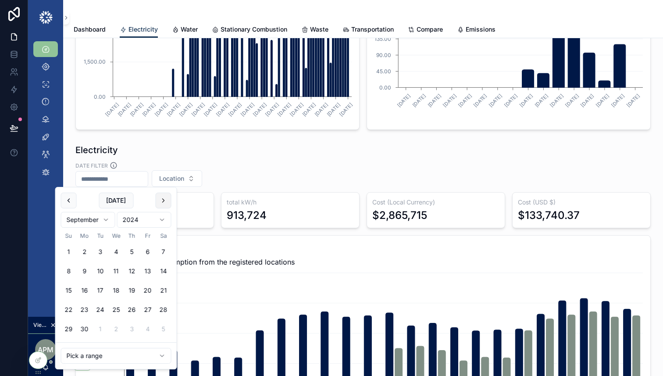
click at [165, 203] on button "scrollable content" at bounding box center [164, 201] width 16 height 16
click at [100, 330] on button "31" at bounding box center [101, 329] width 16 height 16
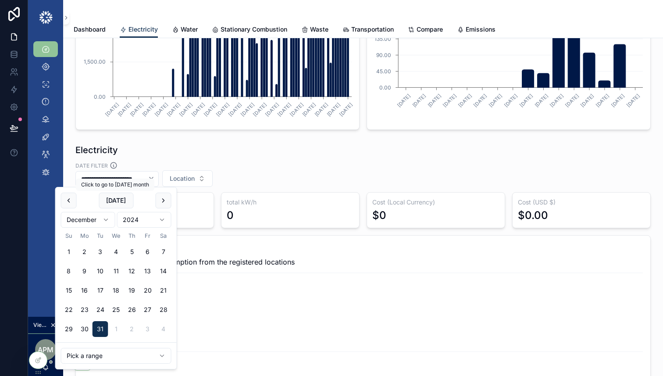
click at [117, 200] on button "[DATE]" at bounding box center [116, 201] width 35 height 16
click at [70, 201] on button "scrollable content" at bounding box center [69, 201] width 16 height 16
click at [136, 221] on html "**********" at bounding box center [331, 188] width 663 height 376
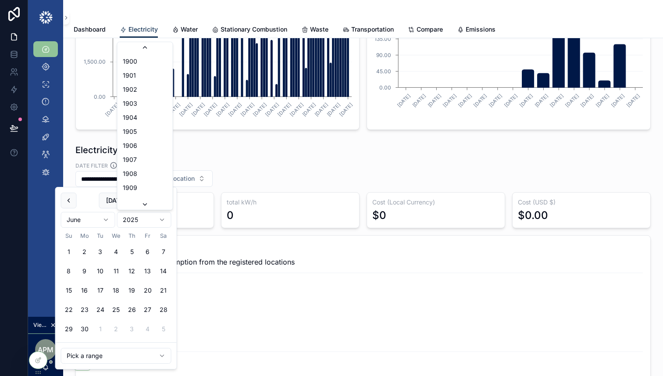
scroll to position [1624, 0]
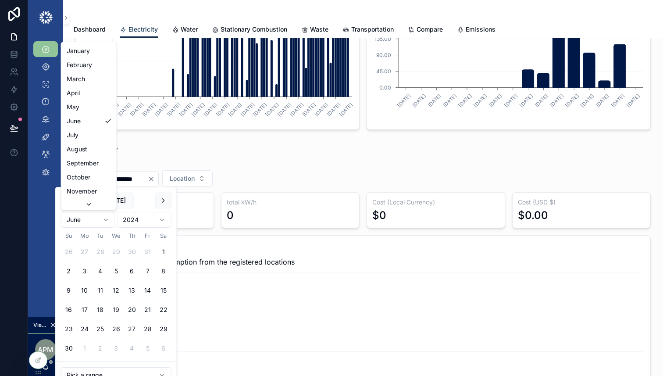
click at [108, 217] on html "**********" at bounding box center [331, 188] width 663 height 376
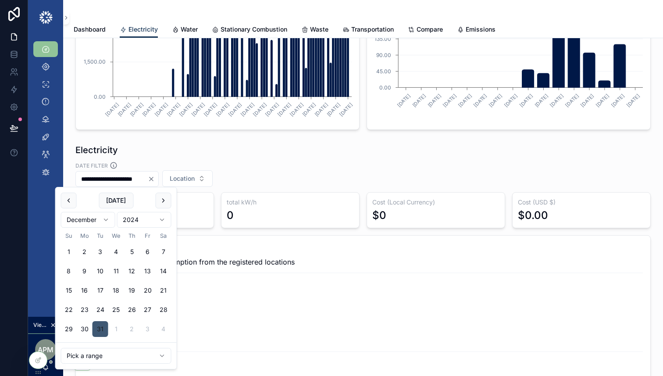
click at [102, 329] on button "31" at bounding box center [101, 329] width 16 height 16
click at [120, 356] on html "**********" at bounding box center [331, 188] width 663 height 376
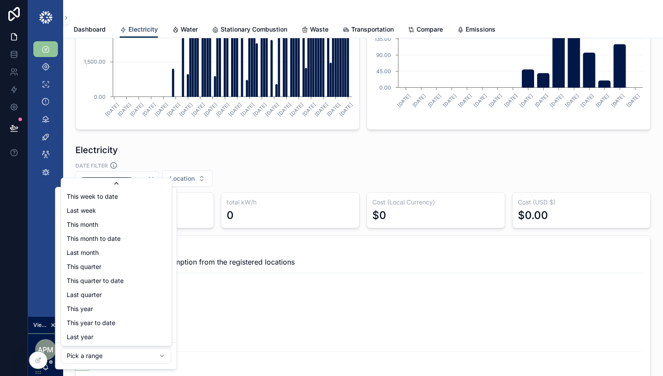
scroll to position [99, 0]
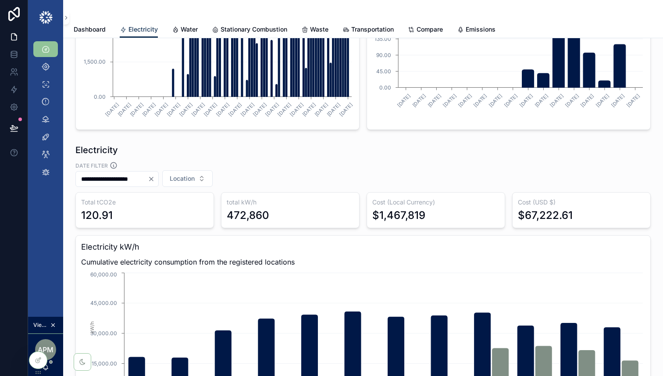
click at [145, 180] on input "**********" at bounding box center [112, 179] width 72 height 12
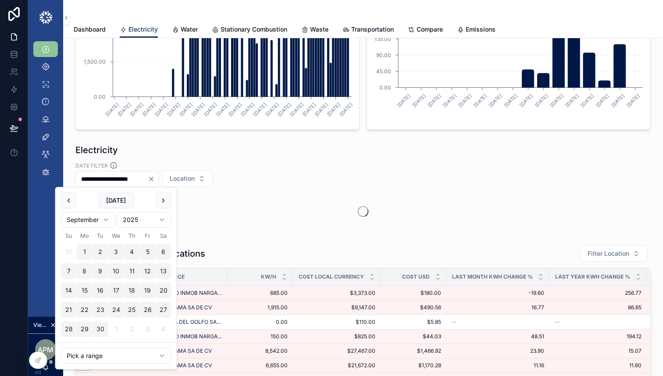
type input "**********"
click at [294, 153] on div "Electricity" at bounding box center [362, 150] width 575 height 12
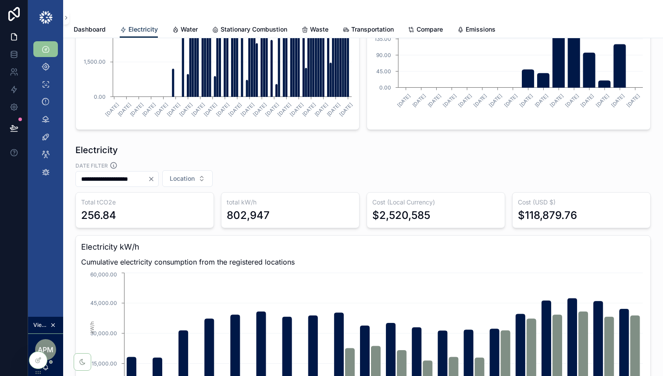
click at [153, 179] on icon "Clear" at bounding box center [152, 179] width 4 height 4
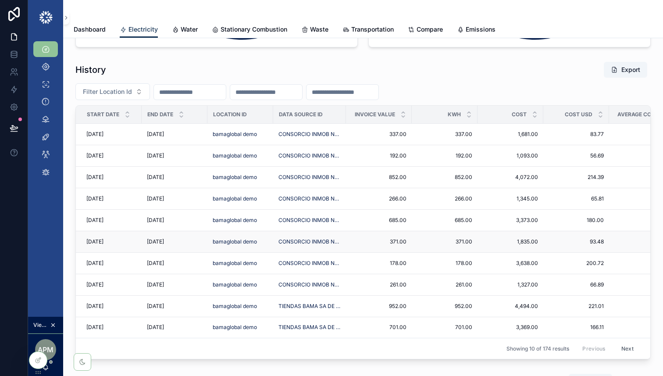
scroll to position [1219, 0]
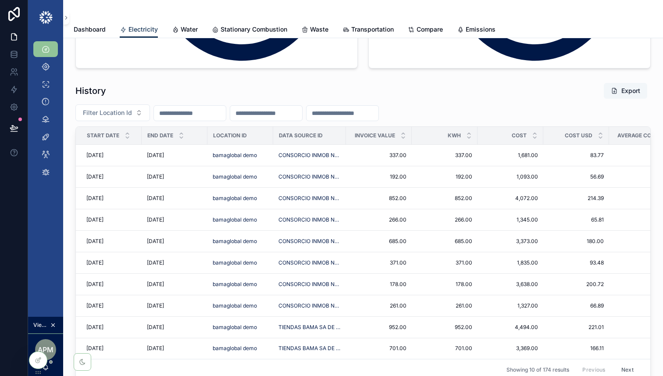
click at [626, 92] on button "Export" at bounding box center [625, 91] width 43 height 16
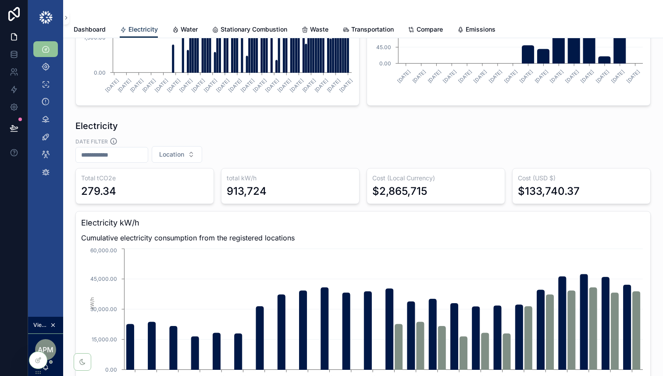
scroll to position [196, 0]
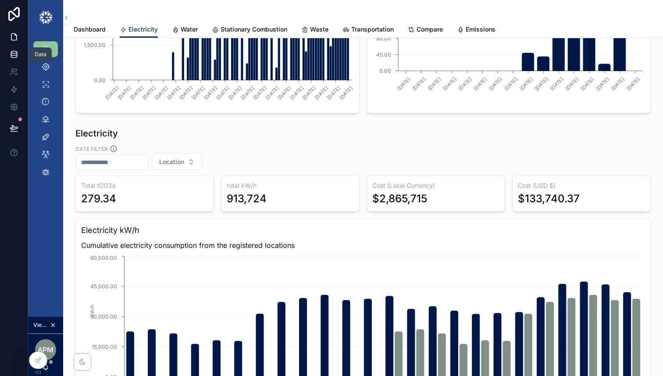
click at [13, 50] on icon at bounding box center [14, 54] width 9 height 9
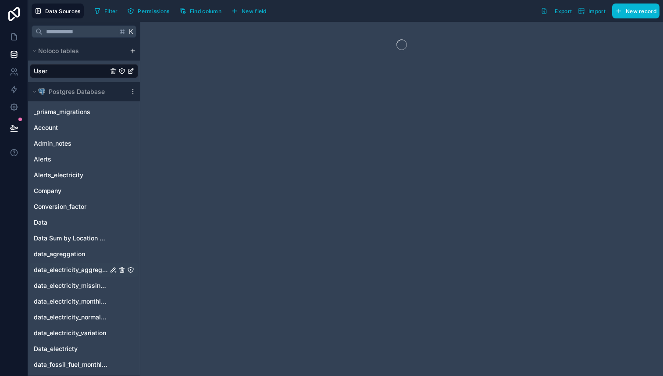
click at [75, 268] on span "data_electricity_aggregation" at bounding box center [71, 269] width 74 height 9
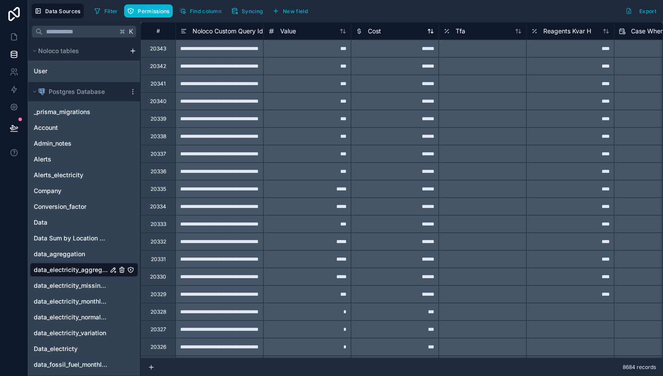
click at [393, 31] on div "Cost" at bounding box center [395, 31] width 79 height 11
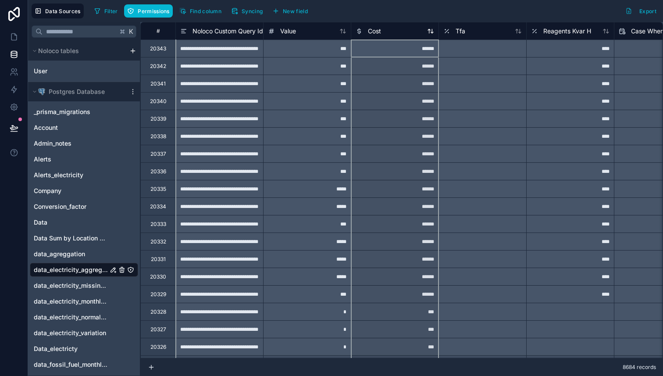
click at [403, 30] on div "Cost" at bounding box center [395, 31] width 79 height 11
click at [375, 29] on span "Cost" at bounding box center [374, 31] width 13 height 9
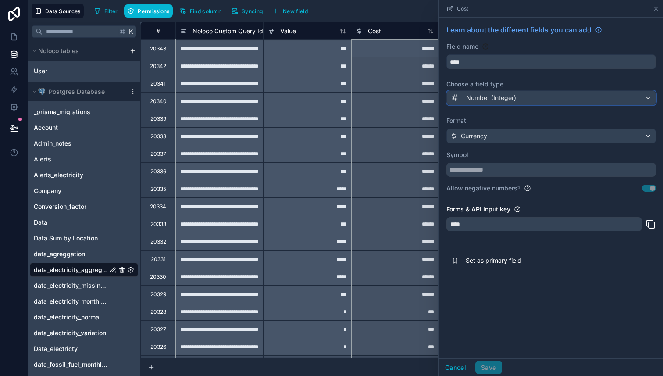
click at [532, 96] on div "Number (Integer)" at bounding box center [551, 98] width 209 height 14
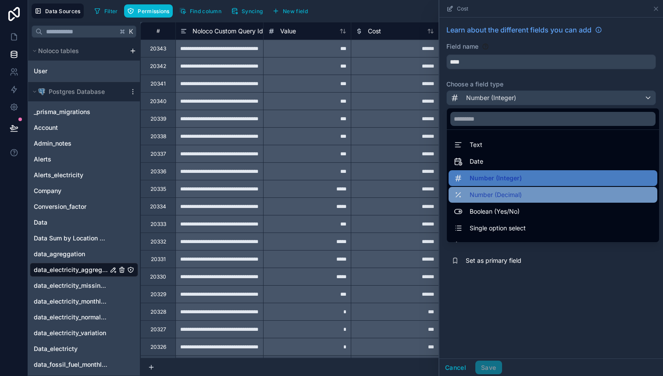
click at [522, 195] on span "Number (Decimal)" at bounding box center [496, 194] width 52 height 11
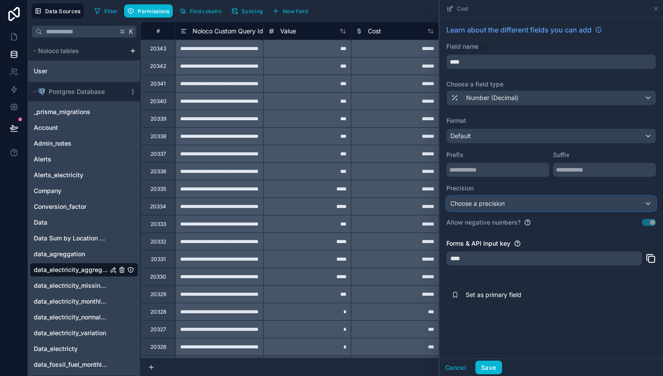
click at [524, 200] on div "Choose a precision" at bounding box center [551, 203] width 209 height 14
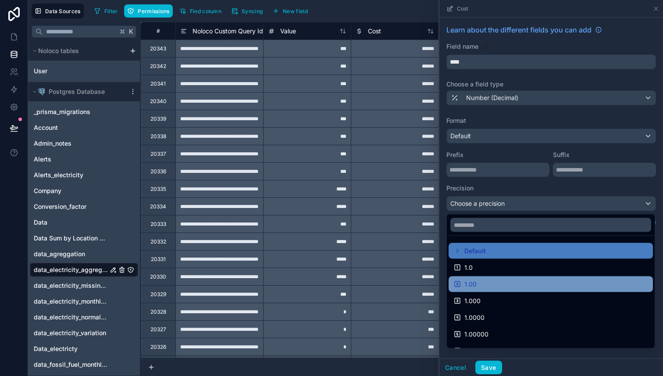
click at [515, 284] on div "1.00" at bounding box center [551, 284] width 194 height 11
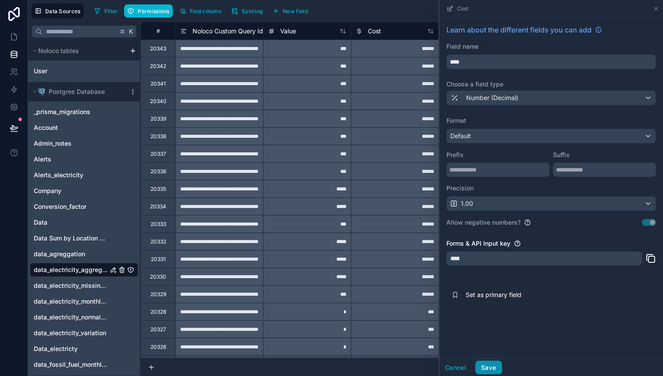
click at [492, 367] on button "Save" at bounding box center [488, 368] width 26 height 14
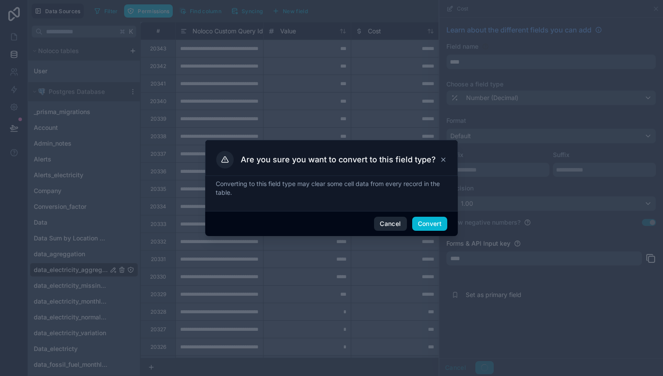
click at [391, 224] on button "Cancel" at bounding box center [390, 224] width 32 height 14
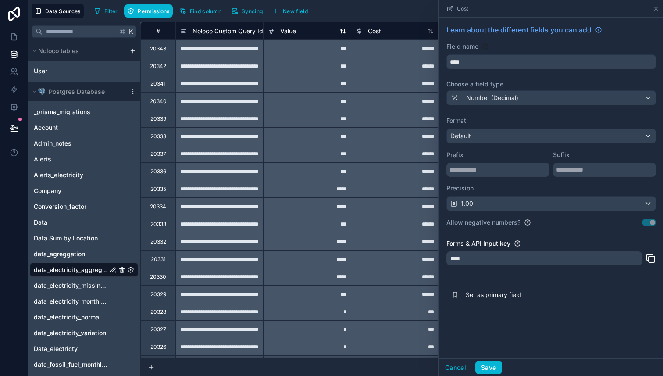
click at [305, 33] on div "Value" at bounding box center [307, 31] width 79 height 11
click at [391, 32] on div "Cost" at bounding box center [395, 31] width 79 height 11
click at [301, 39] on div "Value" at bounding box center [307, 31] width 88 height 18
click at [380, 38] on div "Cost" at bounding box center [395, 31] width 88 height 18
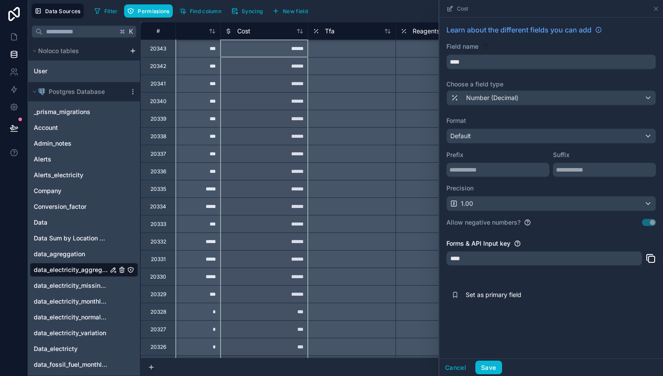
scroll to position [476, 131]
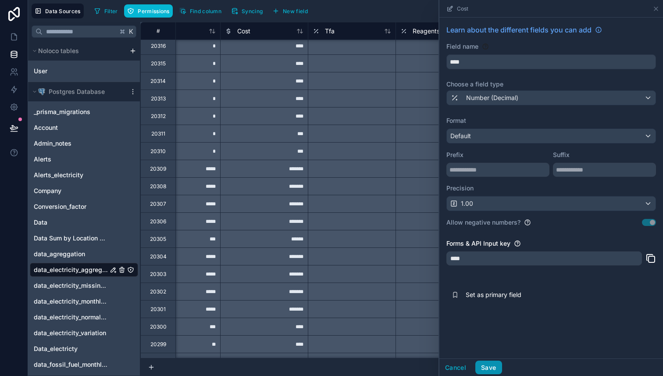
click at [496, 367] on button "Save" at bounding box center [488, 368] width 26 height 14
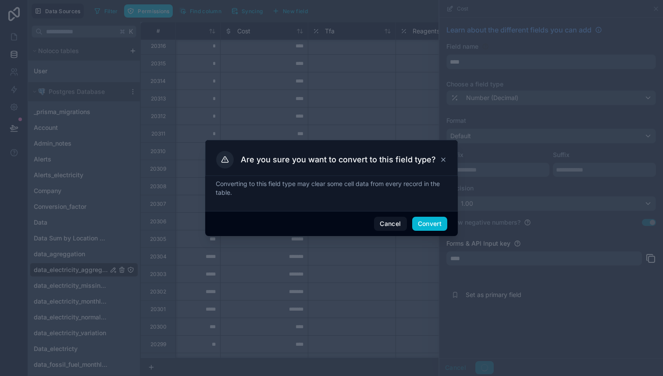
click at [445, 157] on icon at bounding box center [443, 159] width 7 height 7
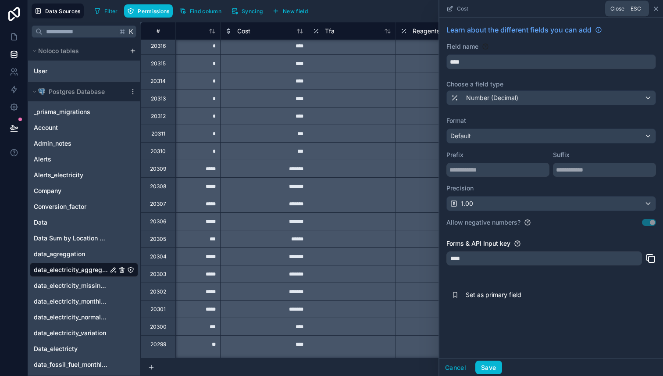
click at [658, 7] on icon at bounding box center [656, 9] width 4 height 4
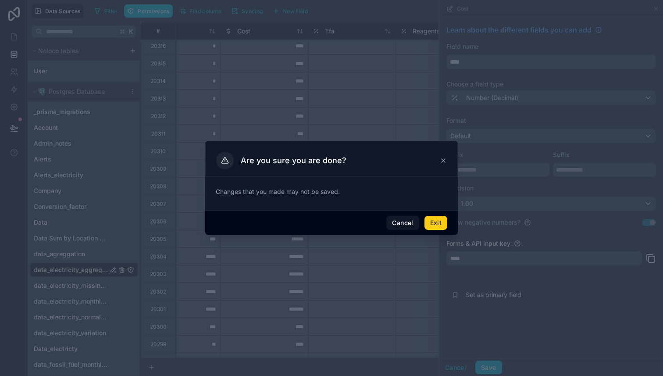
click at [441, 222] on button "Exit" at bounding box center [436, 223] width 23 height 14
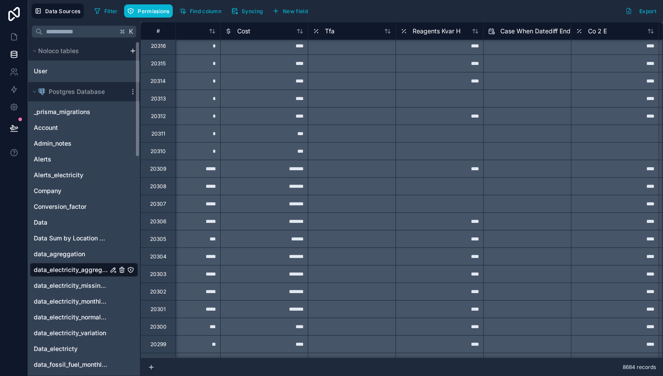
click at [112, 270] on icon "data_electricity_aggregation" at bounding box center [113, 269] width 7 height 7
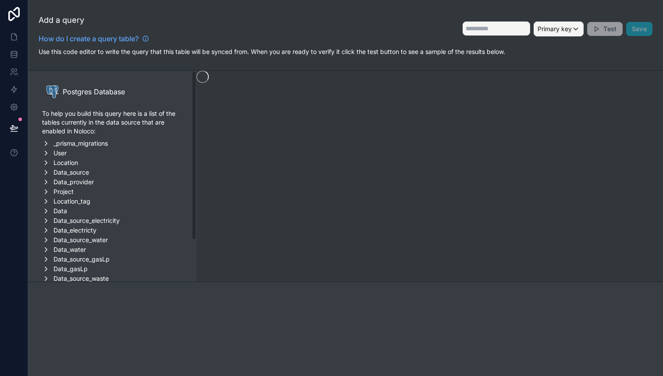
type input "**********"
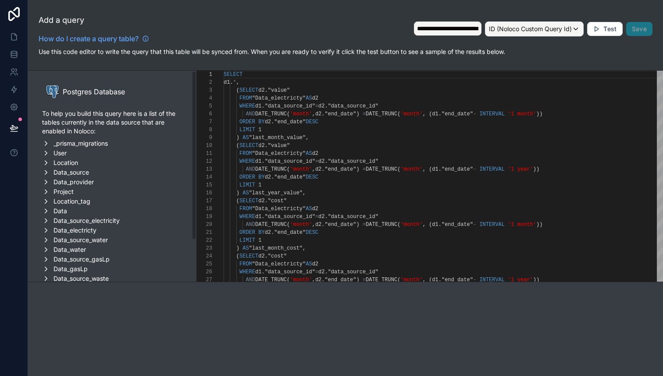
scroll to position [79, 0]
click at [14, 34] on icon at bounding box center [15, 35] width 2 height 2
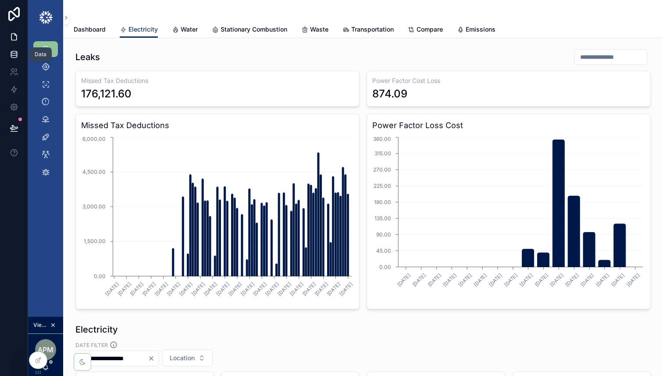
click at [12, 53] on icon at bounding box center [14, 52] width 6 height 2
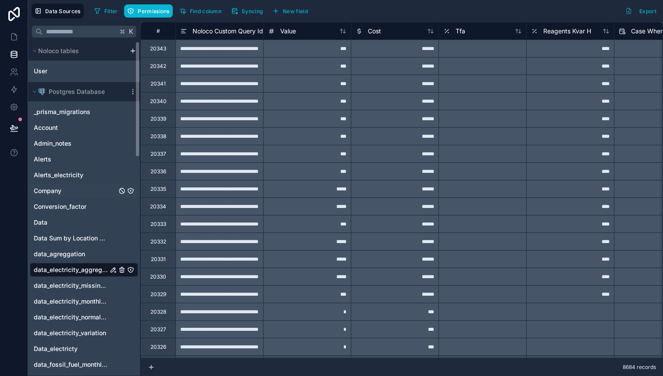
click at [64, 187] on div "Company" at bounding box center [84, 191] width 108 height 14
